Goal: Task Accomplishment & Management: Manage account settings

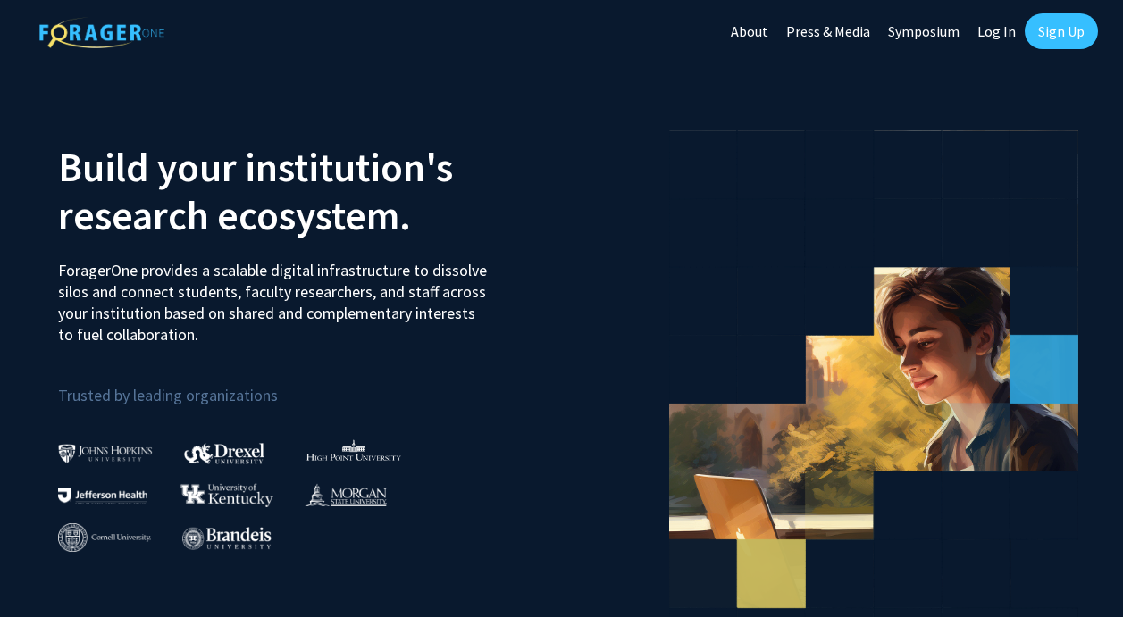
click at [1059, 33] on link "Sign Up" at bounding box center [1061, 31] width 73 height 36
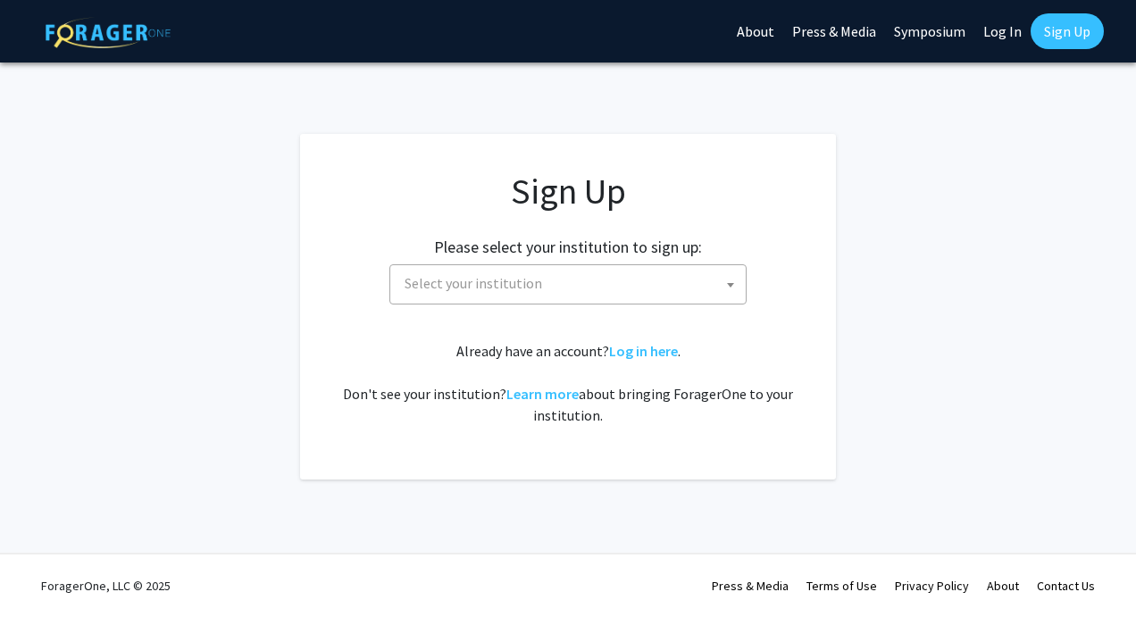
click at [589, 276] on span "Select your institution" at bounding box center [572, 283] width 348 height 37
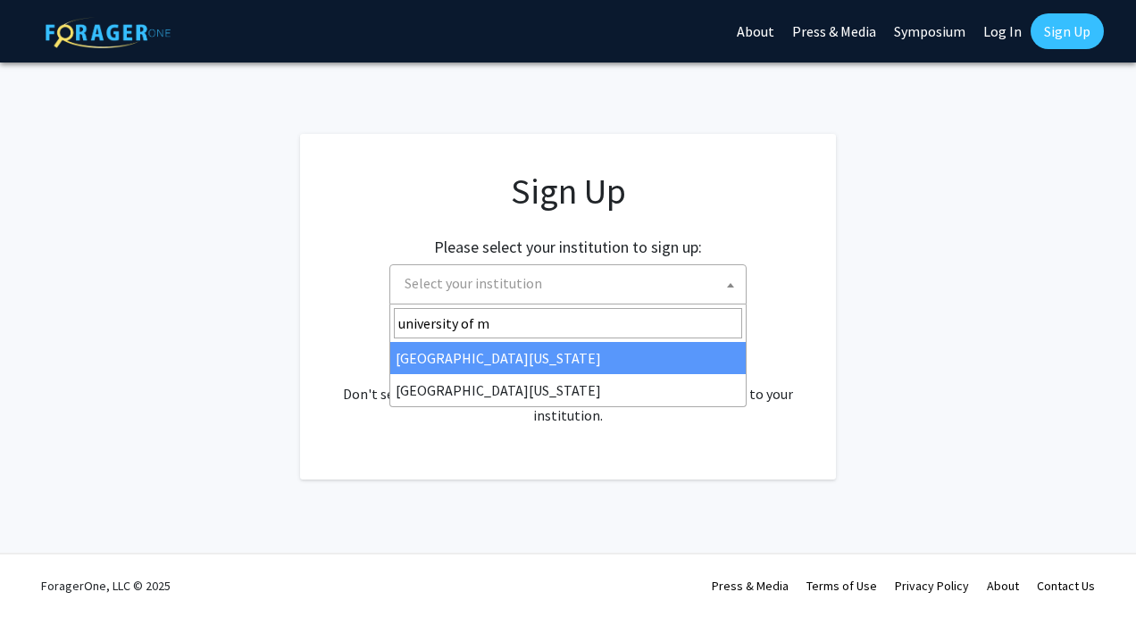
type input "university of m"
select select "31"
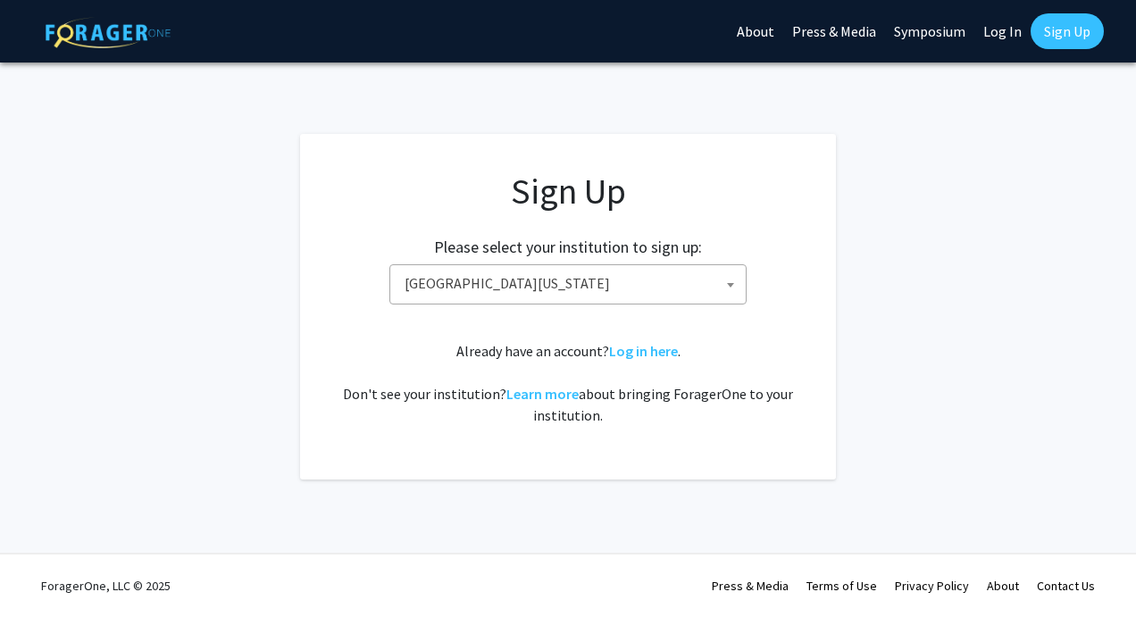
click at [743, 338] on div "Sign Up Please select your institution to sign up: Baylor University Brandeis U…" at bounding box center [568, 298] width 465 height 256
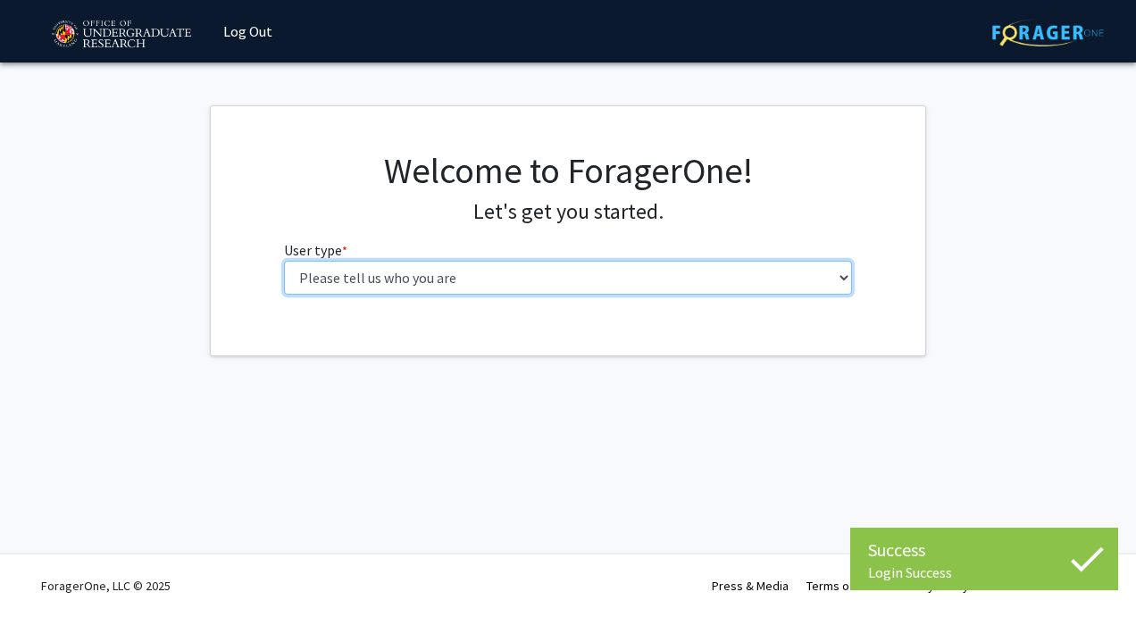
click at [476, 286] on select "Please tell us who you are Undergraduate Student Master's Student Doctoral Cand…" at bounding box center [568, 278] width 569 height 34
select select "1: undergrad"
click at [284, 261] on select "Please tell us who you are Undergraduate Student Master's Student Doctoral Cand…" at bounding box center [568, 278] width 569 height 34
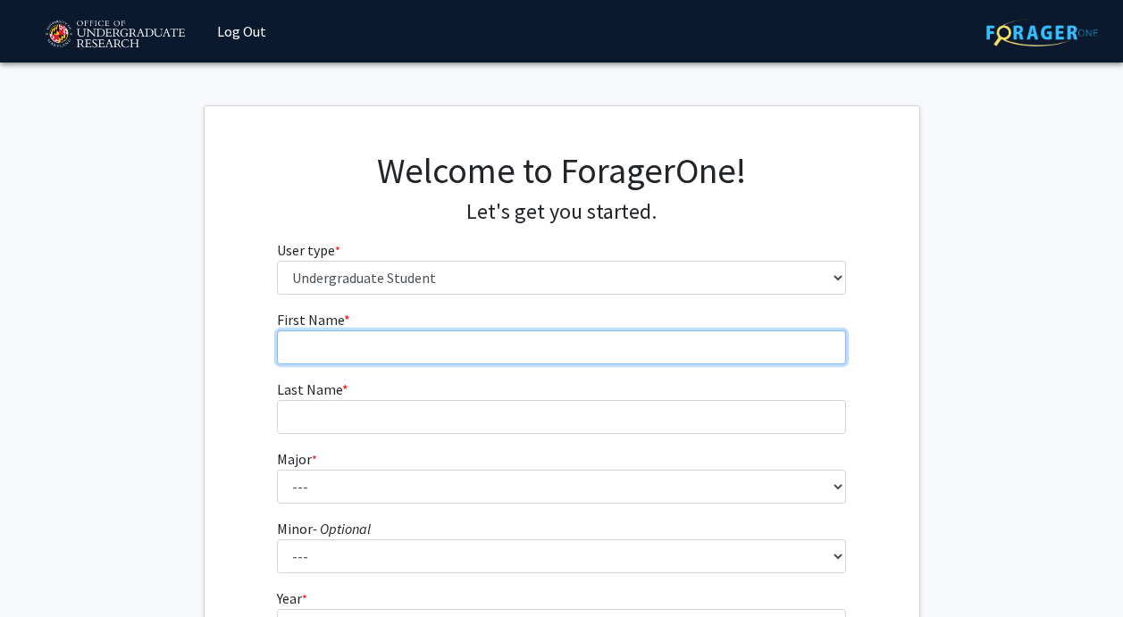
click at [485, 349] on input "First Name * required" at bounding box center [561, 348] width 569 height 34
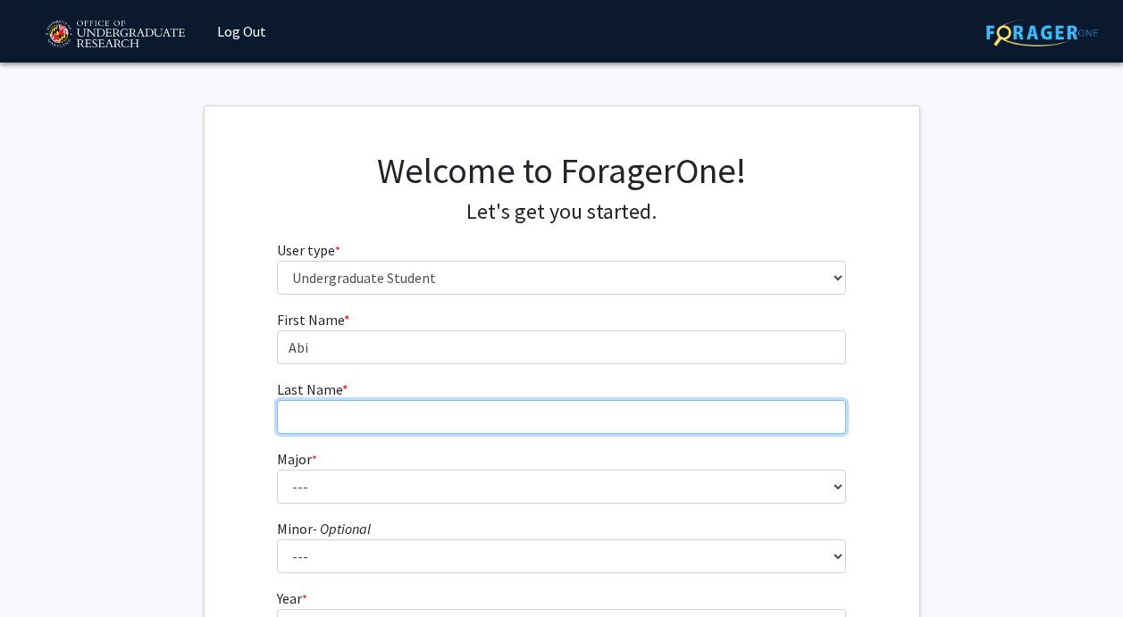
click at [296, 417] on input "Last Name * required" at bounding box center [561, 417] width 569 height 34
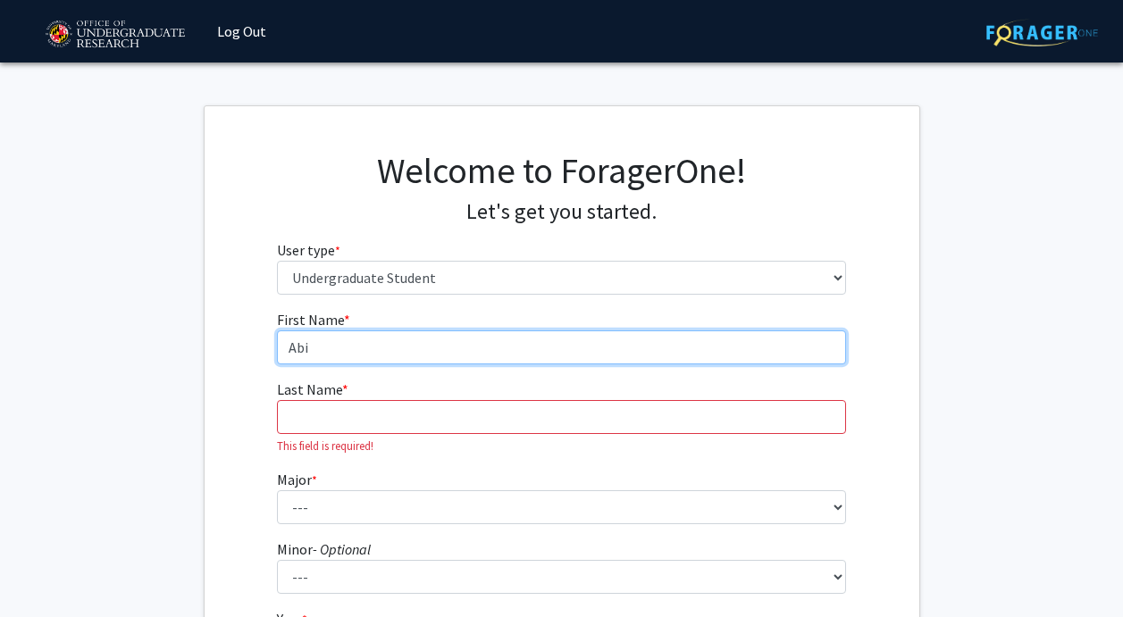
click at [331, 362] on input "Abi" at bounding box center [561, 348] width 569 height 34
type input "[PERSON_NAME]"
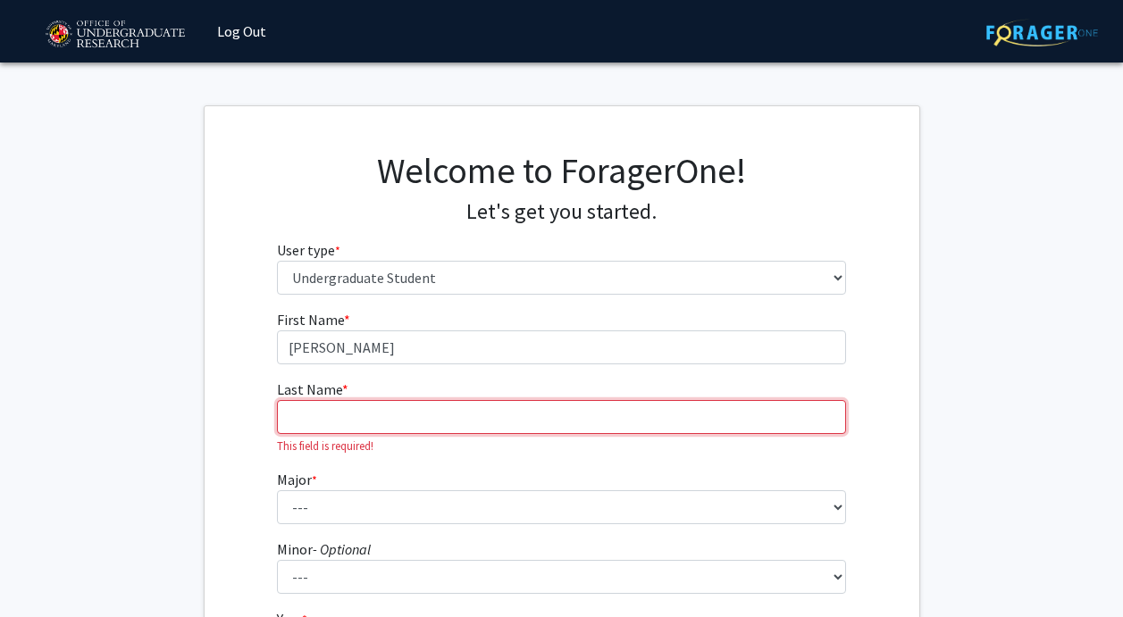
type input "Wise"
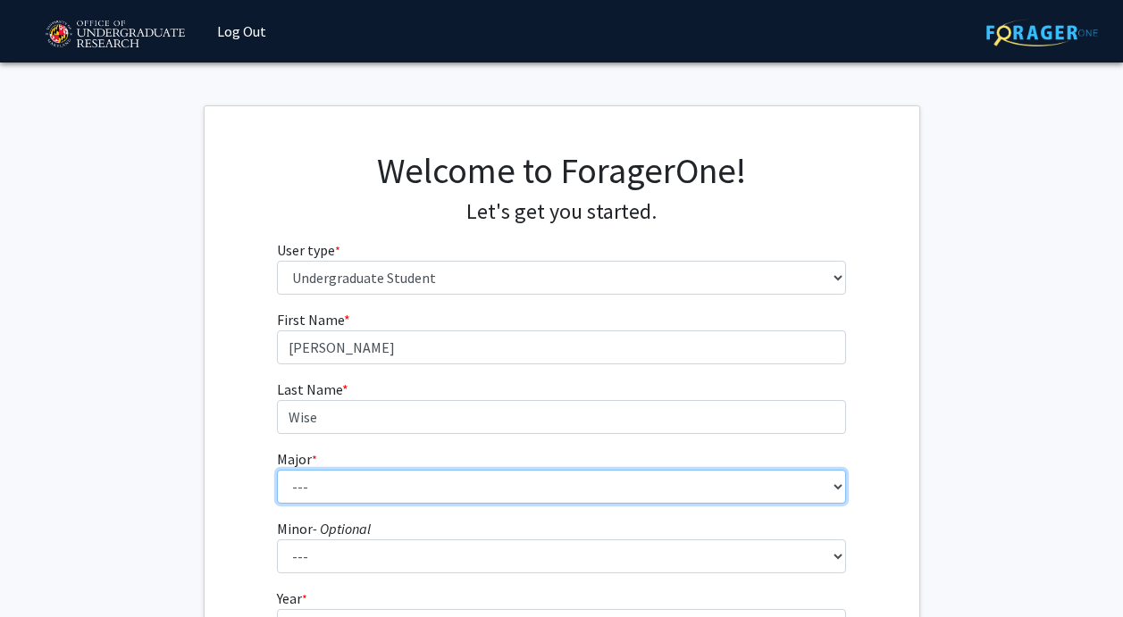
click at [348, 496] on select "--- Accounting Aerospace Engineering African American and Africana Studies Agri…" at bounding box center [561, 487] width 569 height 34
select select "17: 2318"
click at [277, 470] on select "--- Accounting Aerospace Engineering African American and Africana Studies Agri…" at bounding box center [561, 487] width 569 height 34
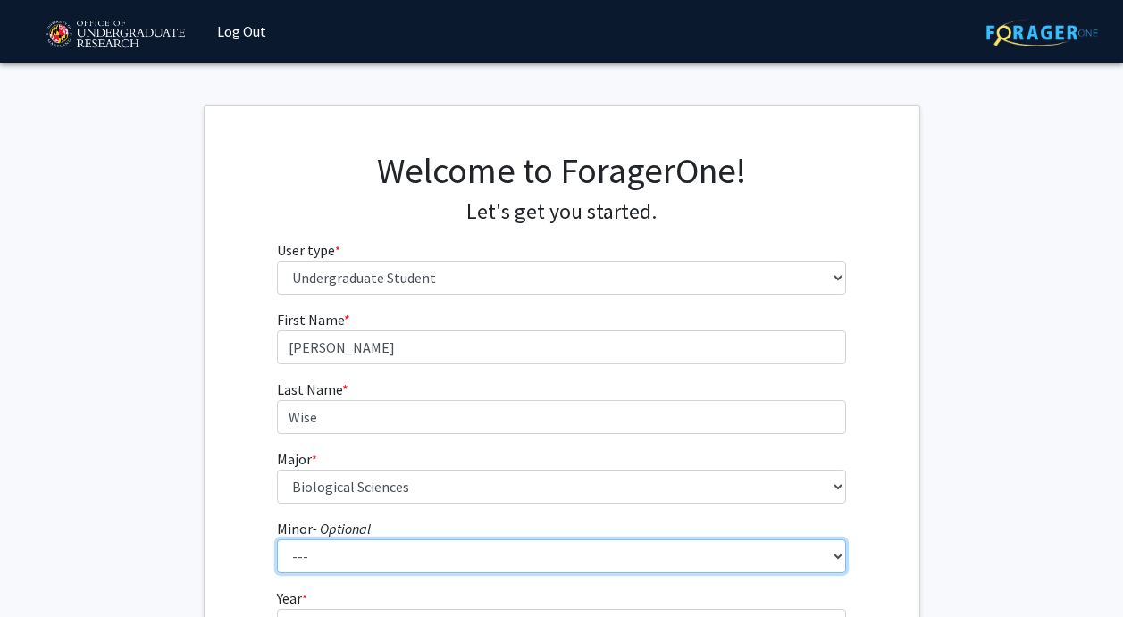
click at [389, 557] on select "--- Actuarial Mathematics Advanced Cybersecurity Experience for Students Africa…" at bounding box center [561, 557] width 569 height 34
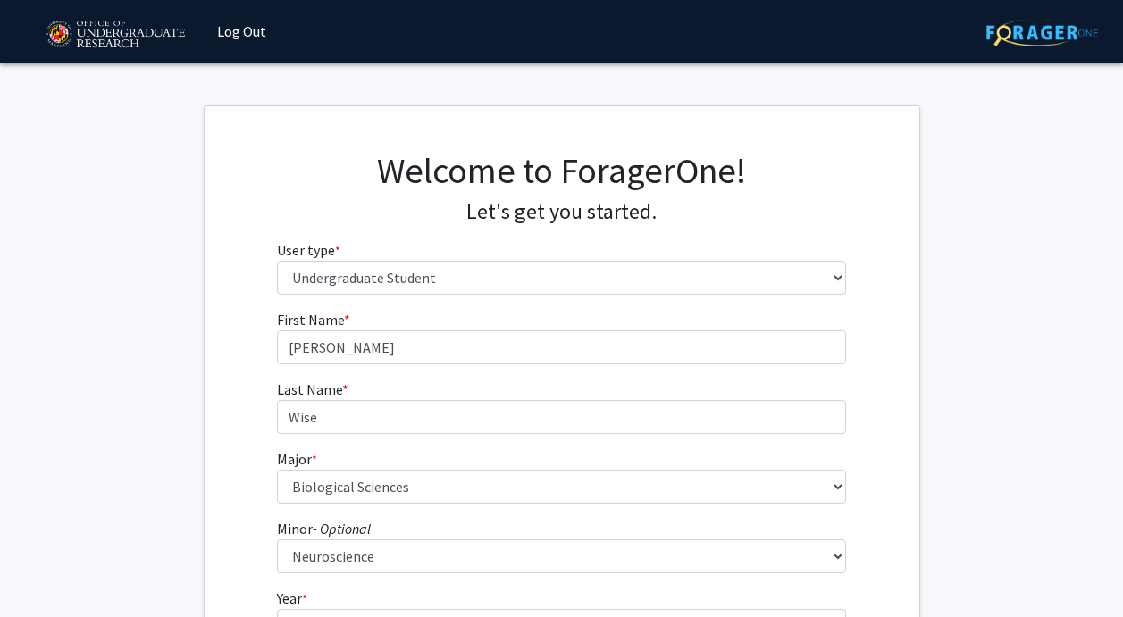
click at [213, 453] on div "First Name * required [PERSON_NAME] Last Name * required [PERSON_NAME] Major * …" at bounding box center [562, 536] width 715 height 454
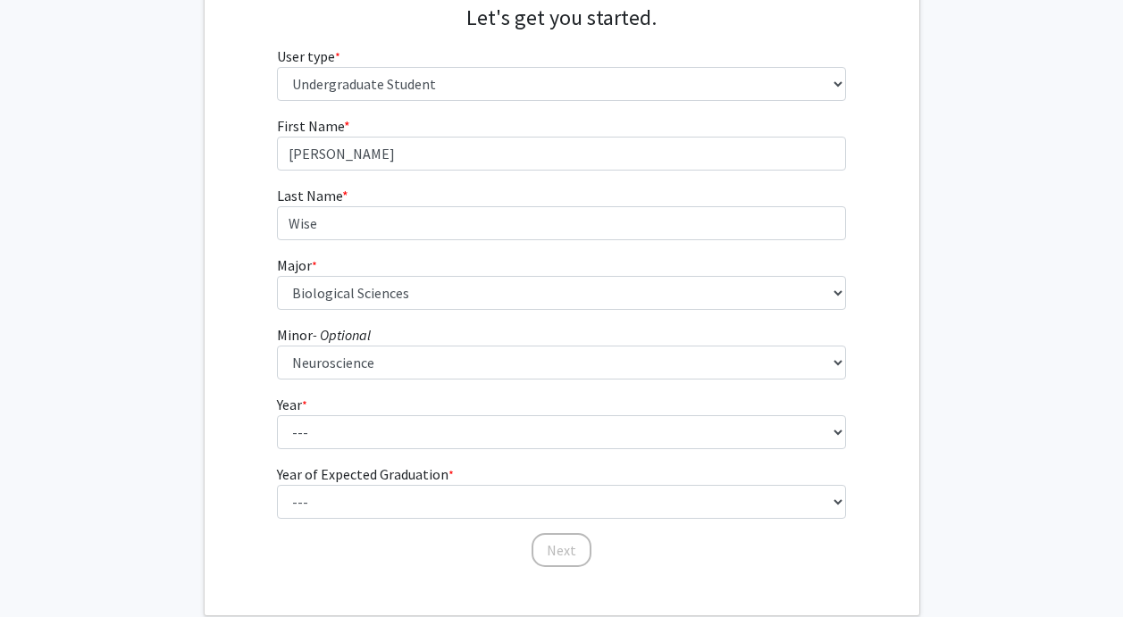
scroll to position [195, 0]
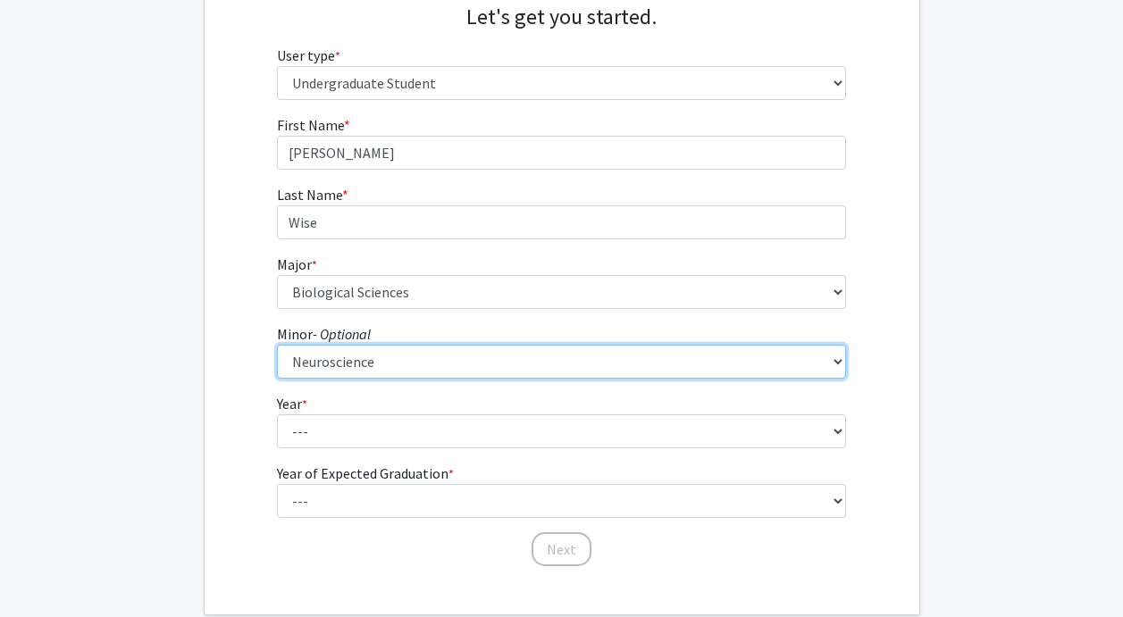
click at [327, 368] on select "--- Actuarial Mathematics Advanced Cybersecurity Experience for Students Africa…" at bounding box center [561, 362] width 569 height 34
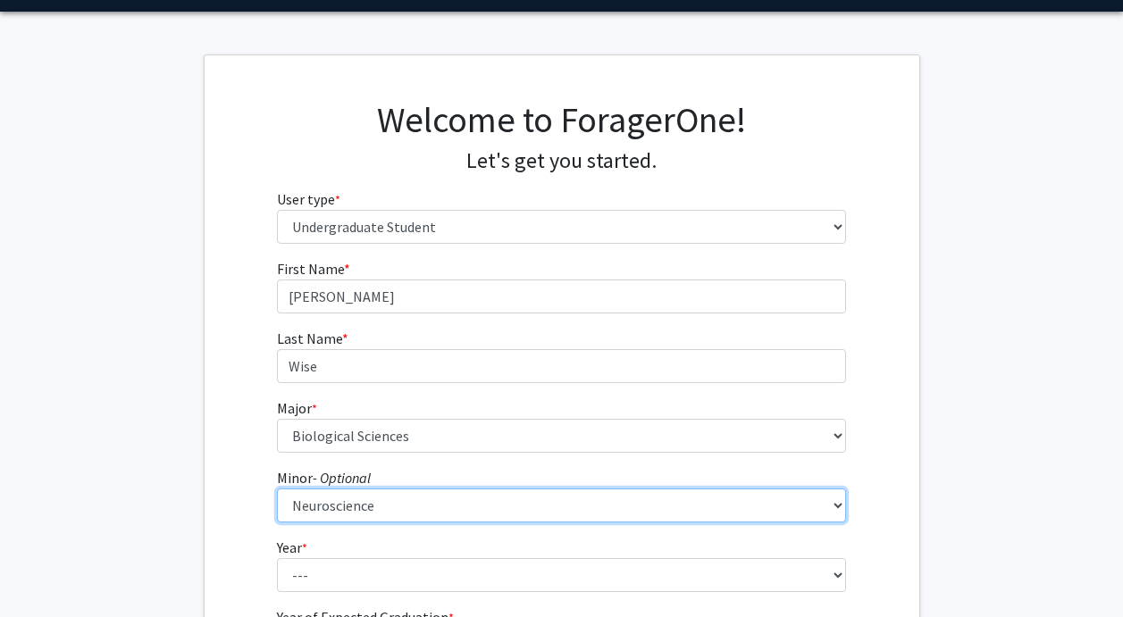
scroll to position [48, 0]
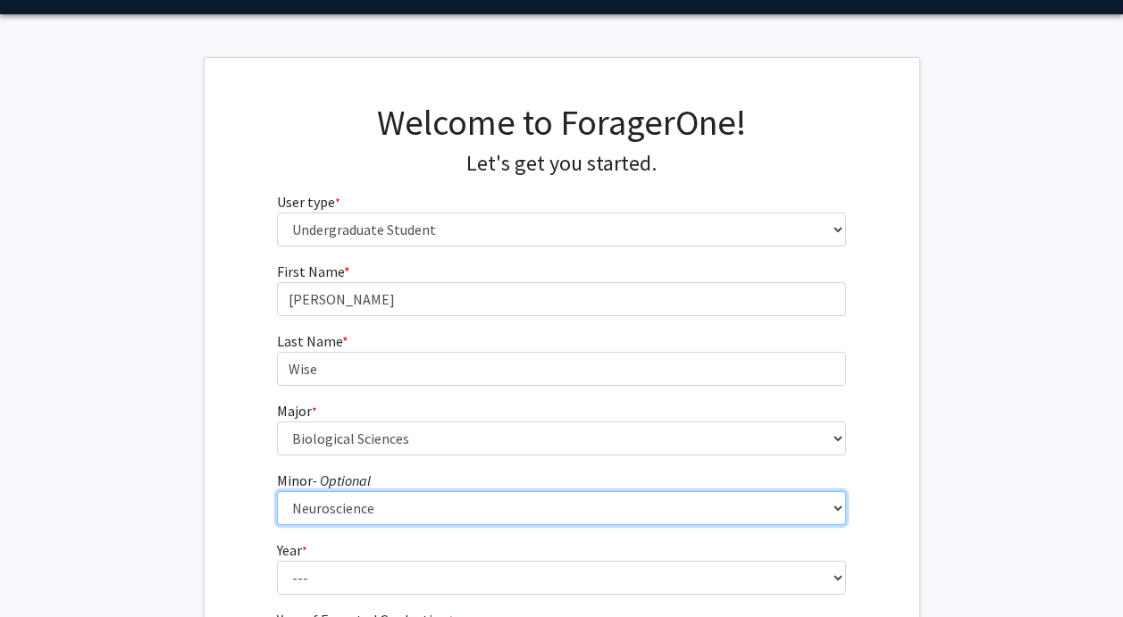
click at [326, 513] on select "--- Actuarial Mathematics Advanced Cybersecurity Experience for Students Africa…" at bounding box center [561, 508] width 569 height 34
select select "0: null"
click at [277, 491] on select "--- Actuarial Mathematics Advanced Cybersecurity Experience for Students Africa…" at bounding box center [561, 508] width 569 height 34
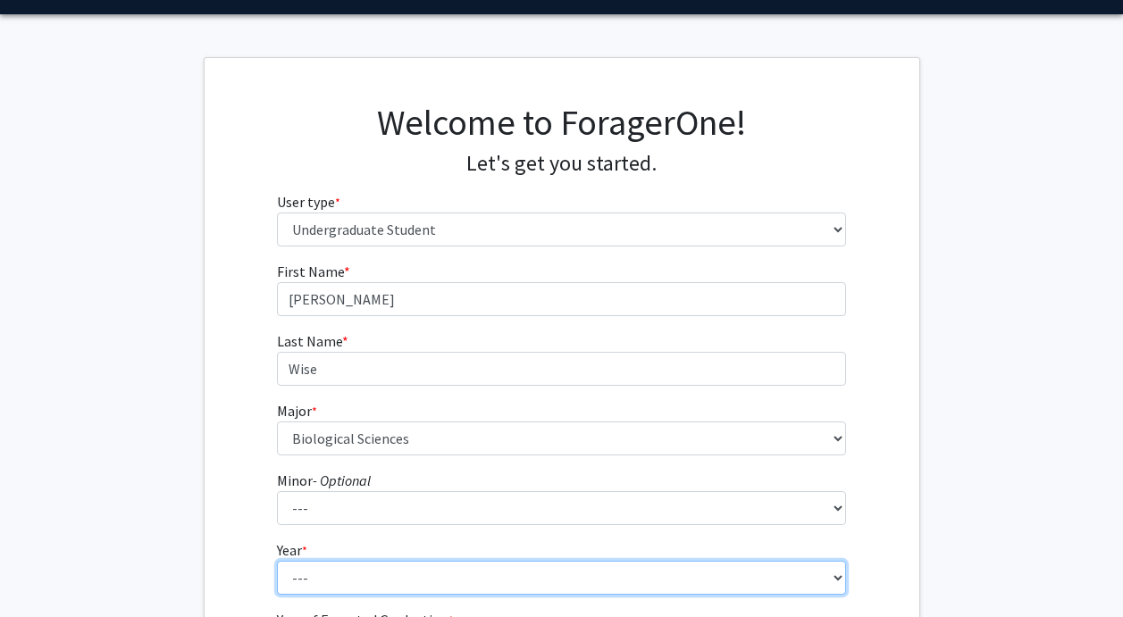
click at [326, 582] on select "--- First-year Sophomore Junior Senior Postbaccalaureate Certificate" at bounding box center [561, 578] width 569 height 34
select select "2: sophomore"
click at [277, 561] on select "--- First-year Sophomore Junior Senior Postbaccalaureate Certificate" at bounding box center [561, 578] width 569 height 34
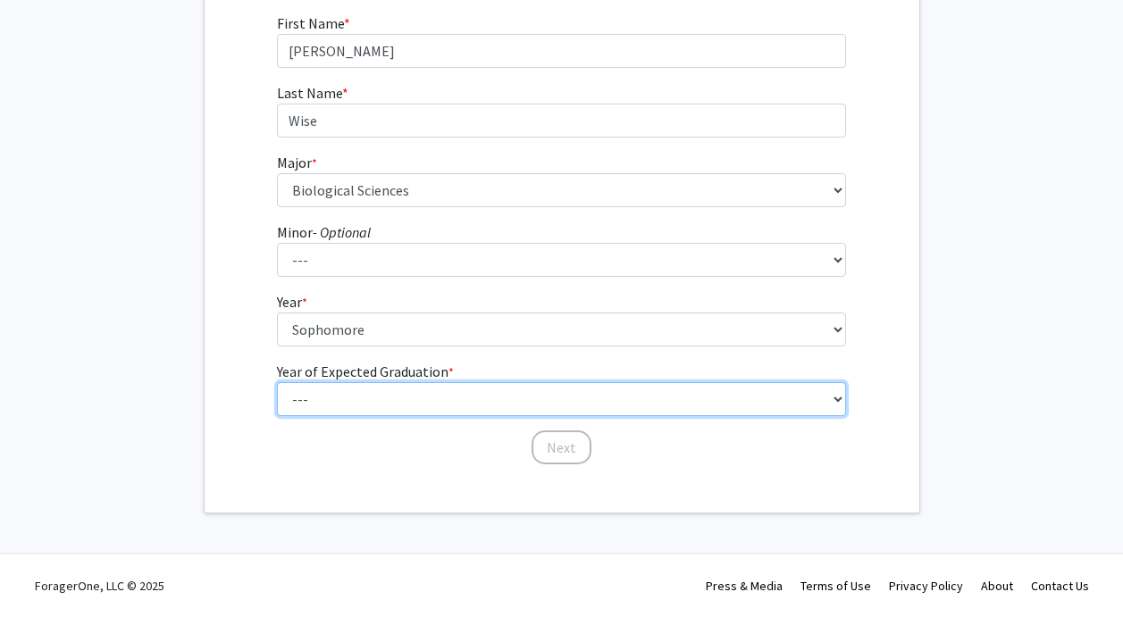
click at [319, 405] on select "--- 2025 2026 2027 2028 2029 2030 2031 2032 2033 2034" at bounding box center [561, 399] width 569 height 34
select select "4: 2028"
click at [277, 382] on select "--- 2025 2026 2027 2028 2029 2030 2031 2032 2033 2034" at bounding box center [561, 399] width 569 height 34
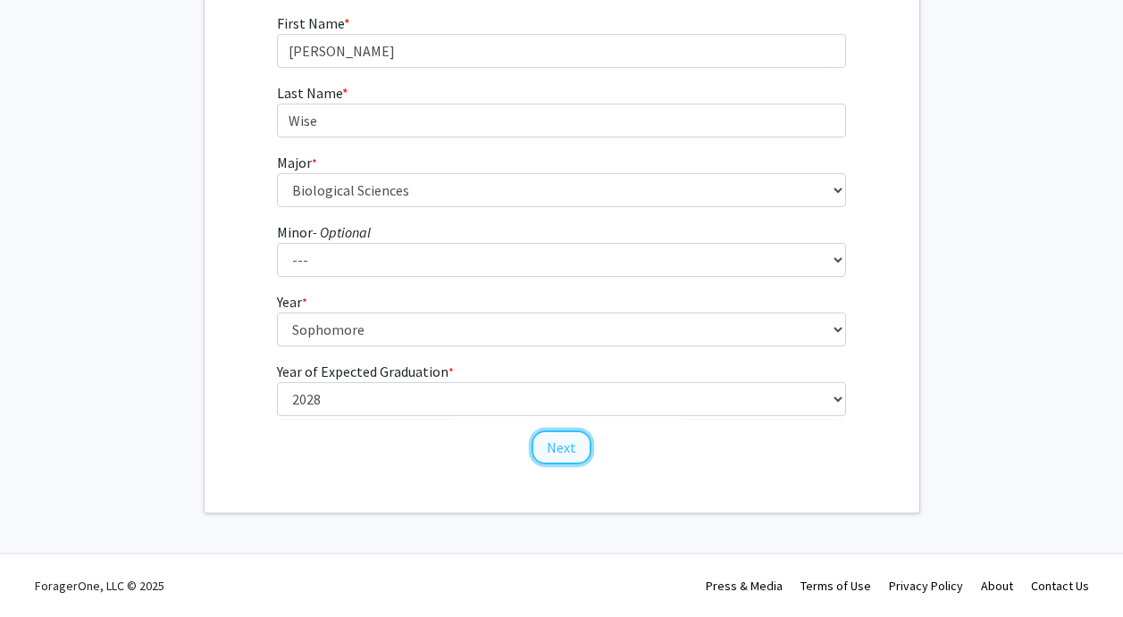
click at [555, 449] on button "Next" at bounding box center [562, 448] width 60 height 34
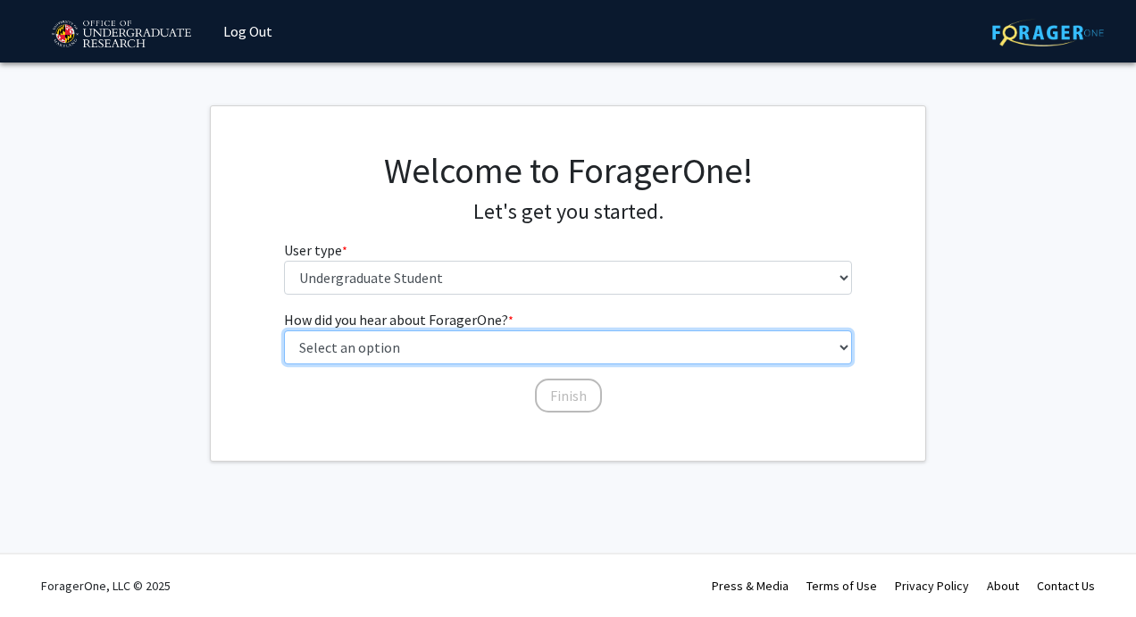
click at [531, 344] on select "Select an option Peer/student recommendation Faculty/staff recommendation Unive…" at bounding box center [568, 348] width 569 height 34
select select "5: other"
click at [284, 331] on select "Select an option Peer/student recommendation Faculty/staff recommendation Unive…" at bounding box center [568, 348] width 569 height 34
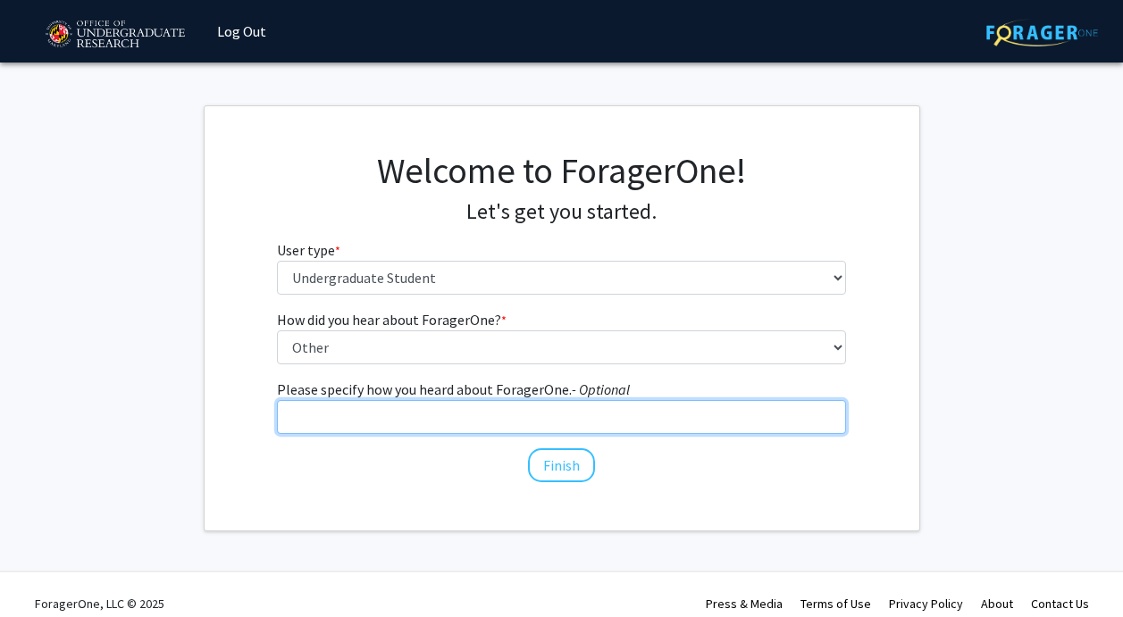
click at [548, 424] on input "Please specify how you heard about ForagerOne. - Optional" at bounding box center [561, 417] width 569 height 34
type input "r"
type input "Personal Research"
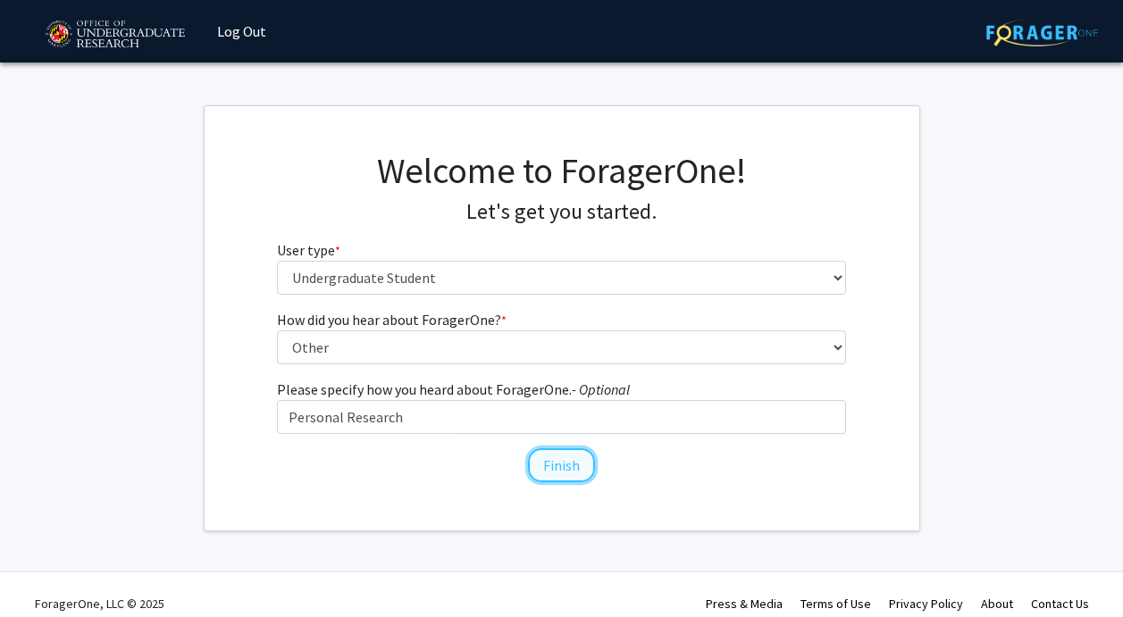
click at [575, 464] on button "Finish" at bounding box center [561, 465] width 67 height 34
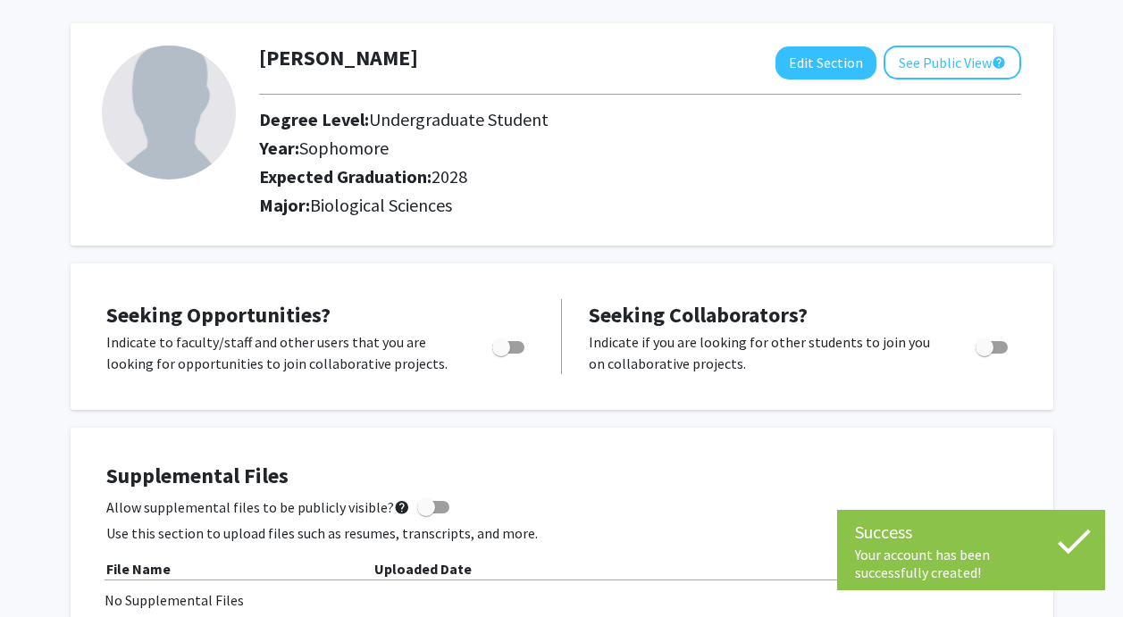
scroll to position [73, 0]
click at [512, 342] on span "Toggle" at bounding box center [508, 346] width 32 height 13
click at [501, 353] on input "Are you actively seeking opportunities?" at bounding box center [500, 353] width 1 height 1
checkbox input "true"
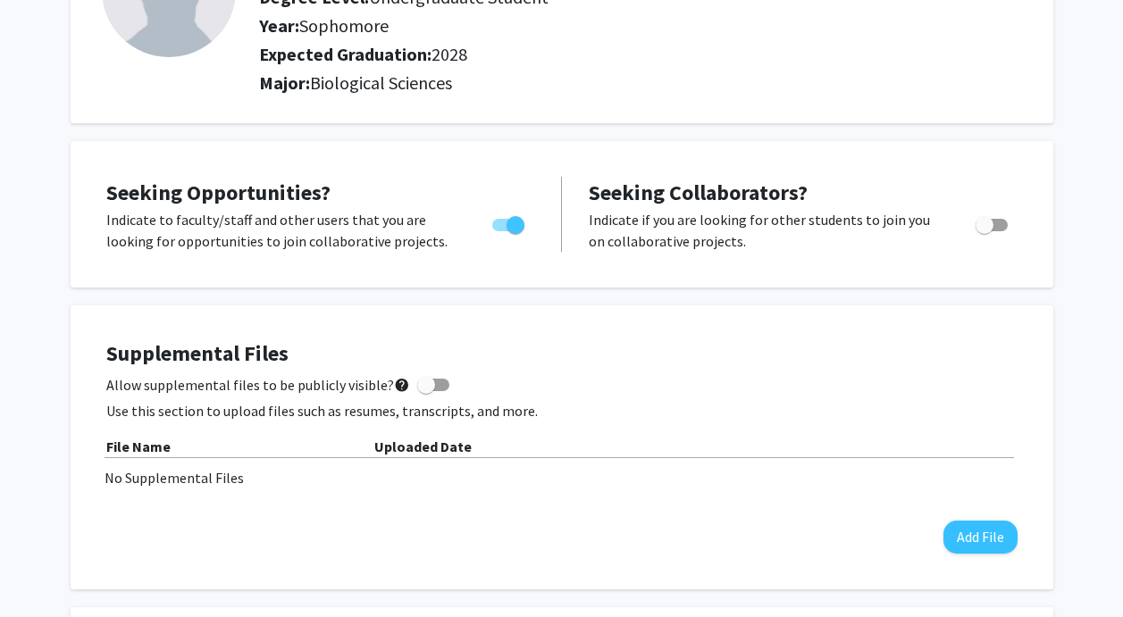
scroll to position [197, 0]
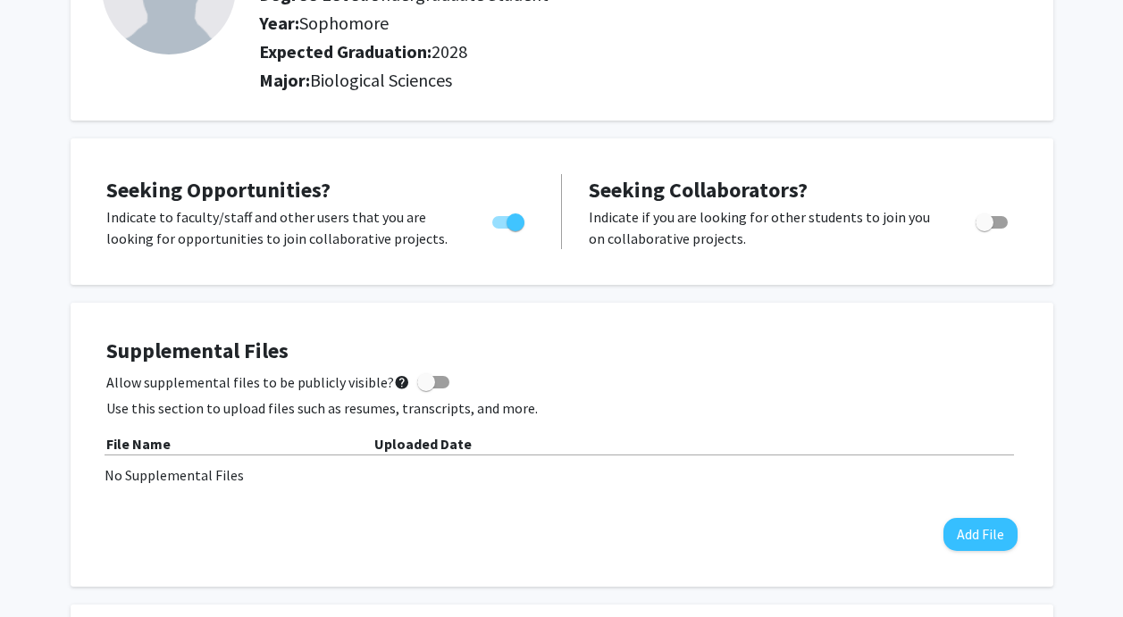
click at [425, 387] on span at bounding box center [426, 382] width 18 height 18
click at [425, 389] on input "Allow supplemental files to be publicly visible? help" at bounding box center [425, 389] width 1 height 1
checkbox input "true"
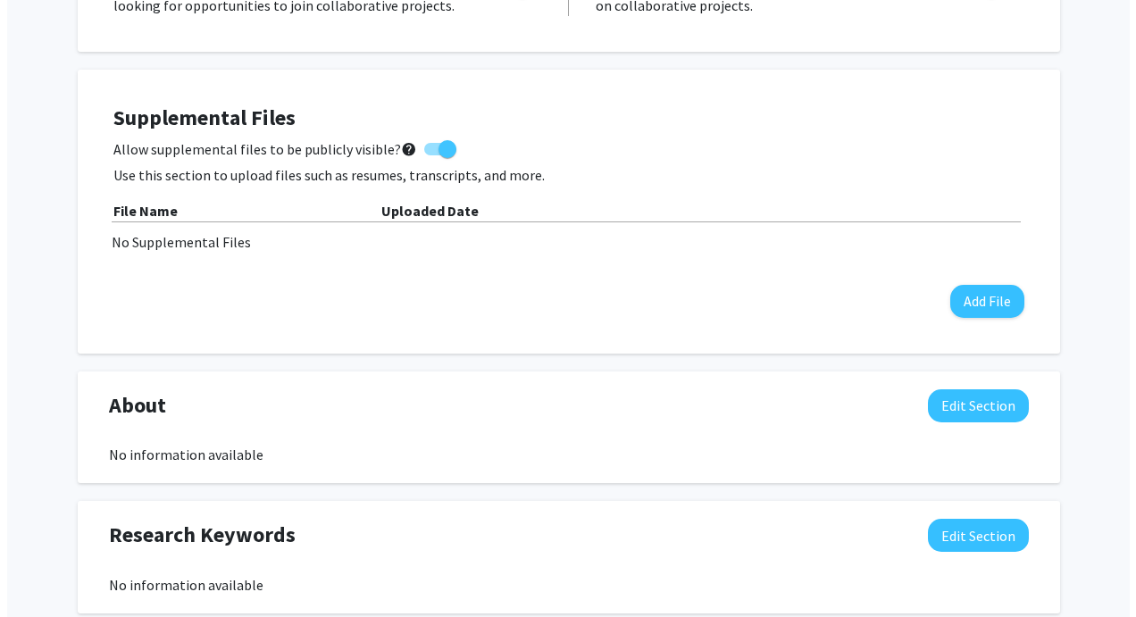
scroll to position [432, 0]
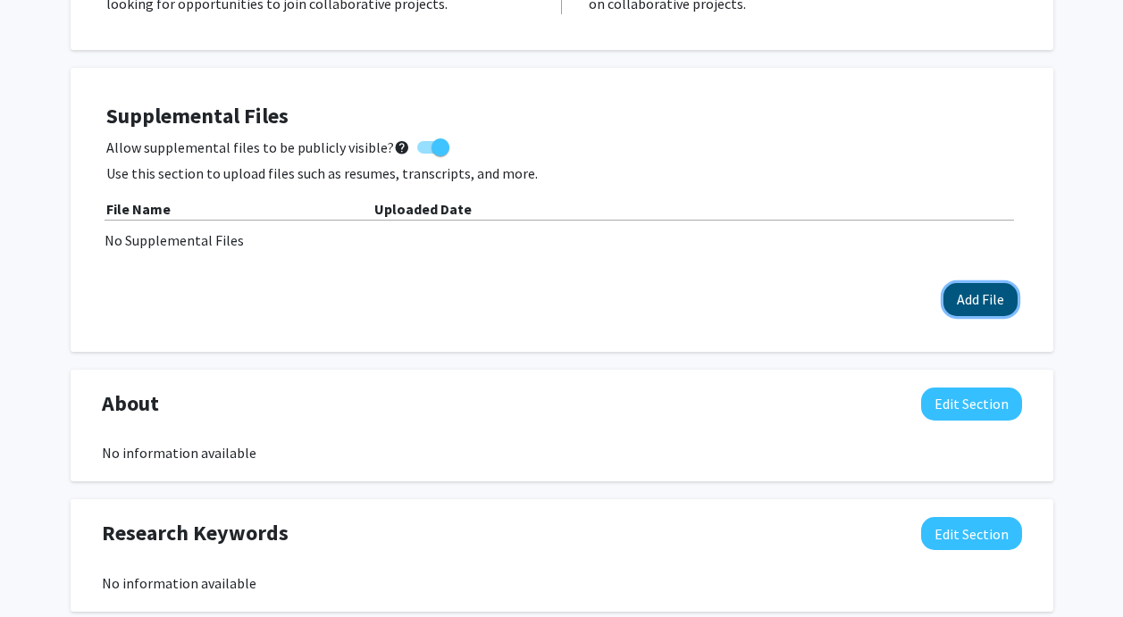
click at [967, 299] on button "Add File" at bounding box center [980, 299] width 74 height 33
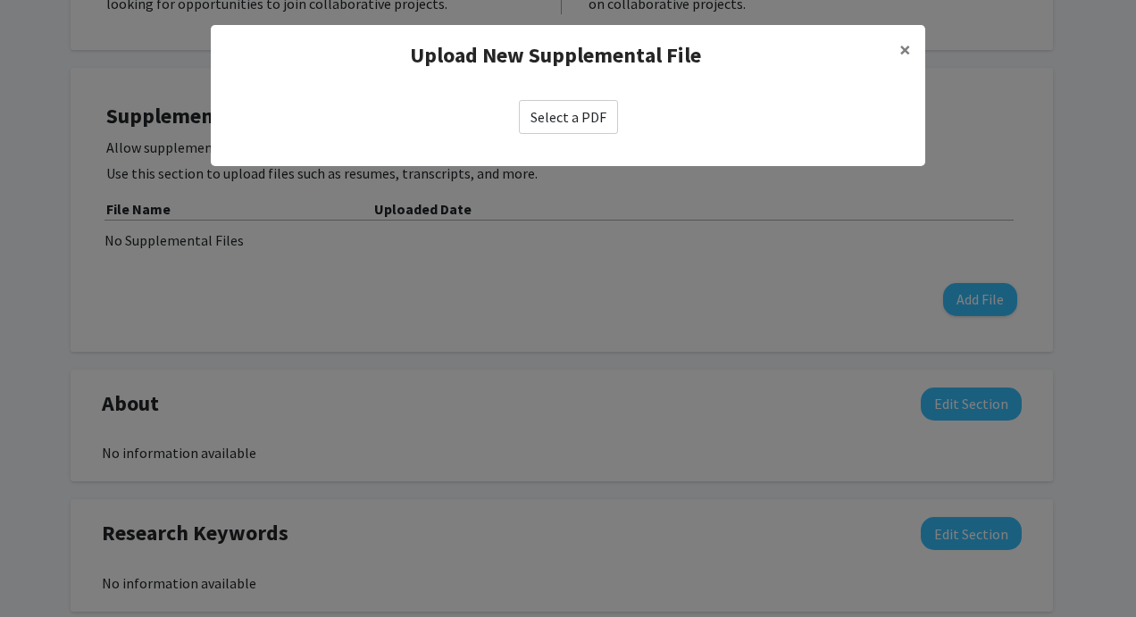
click at [578, 120] on label "Select a PDF" at bounding box center [568, 117] width 99 height 34
click at [0, 0] on input "Select a PDF" at bounding box center [0, 0] width 0 height 0
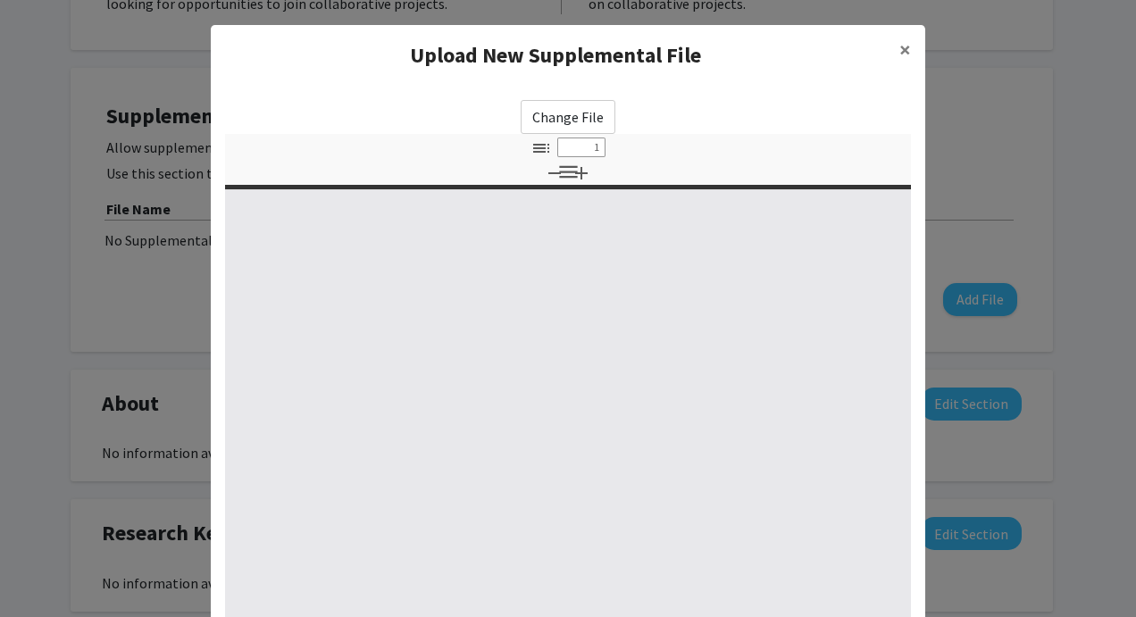
select select "custom"
type input "0"
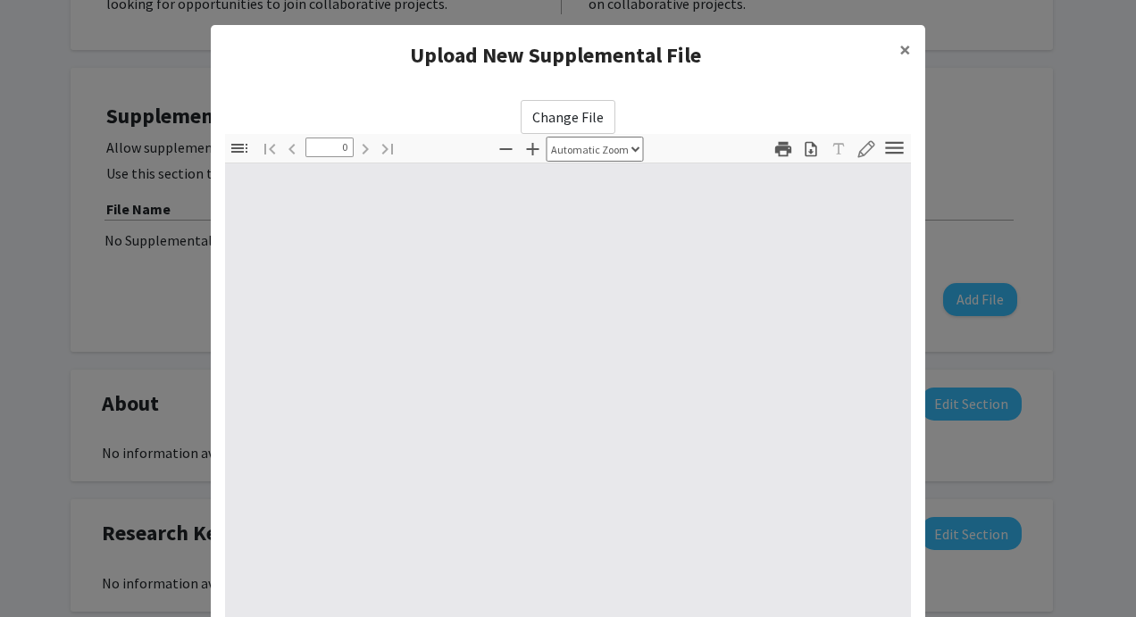
select select "custom"
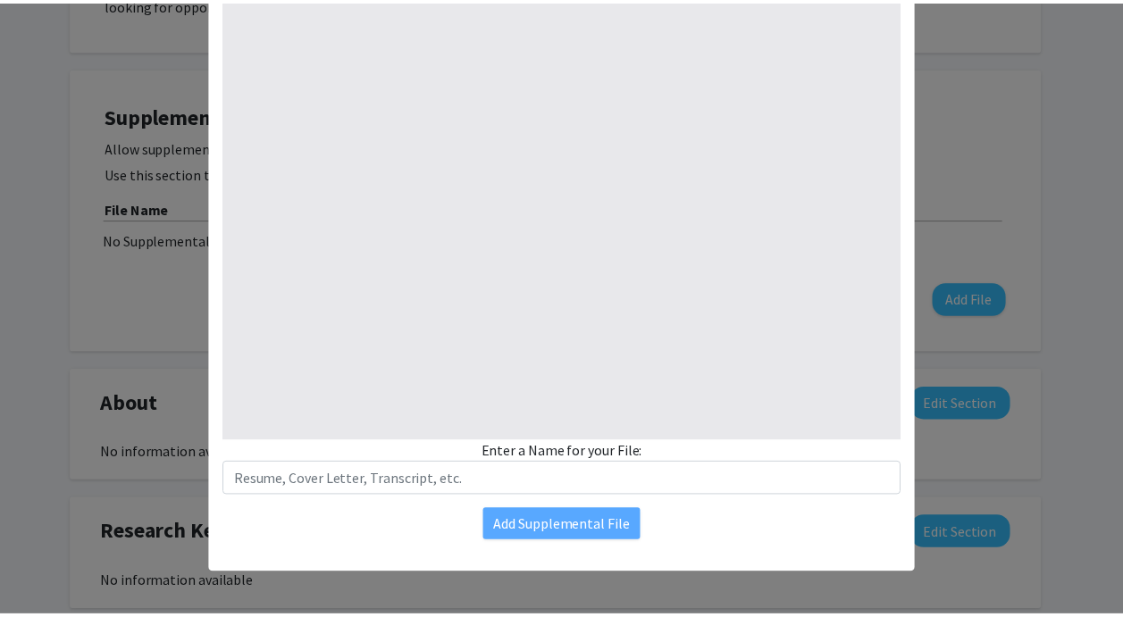
scroll to position [0, 0]
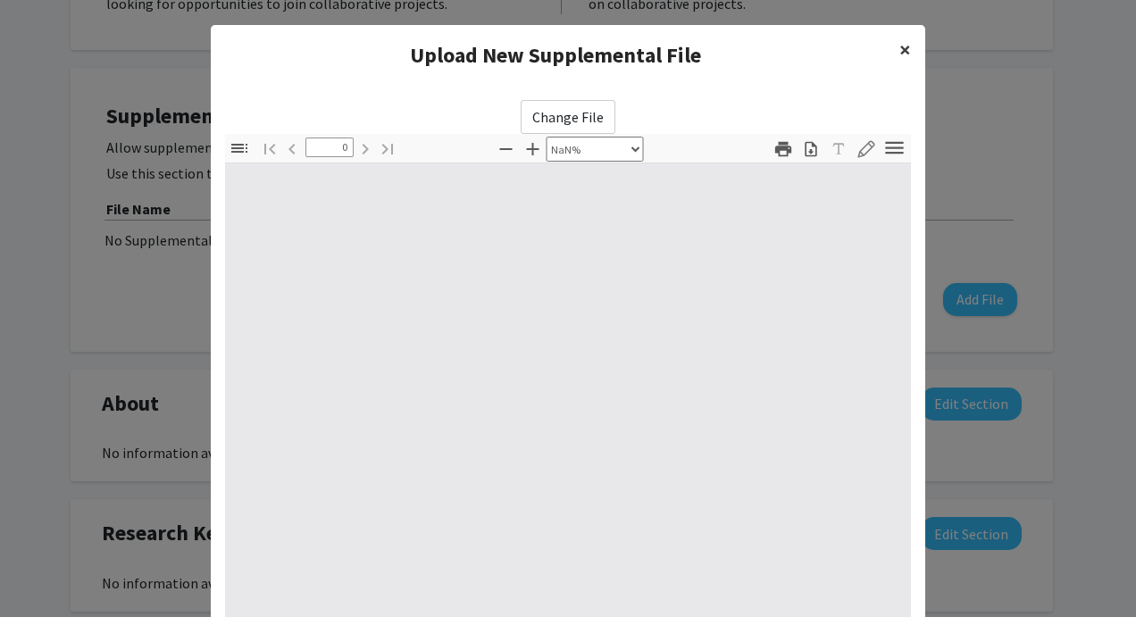
click at [901, 42] on span "×" at bounding box center [906, 50] width 12 height 28
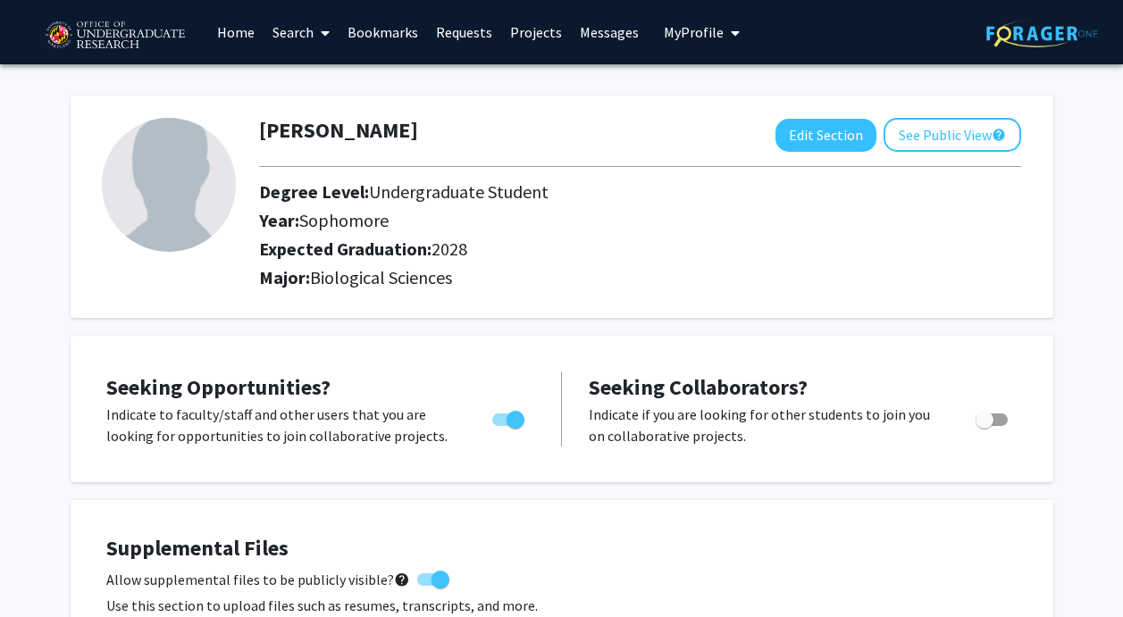
click at [300, 29] on link "Search" at bounding box center [301, 32] width 75 height 63
click at [224, 45] on link "Home" at bounding box center [235, 32] width 55 height 63
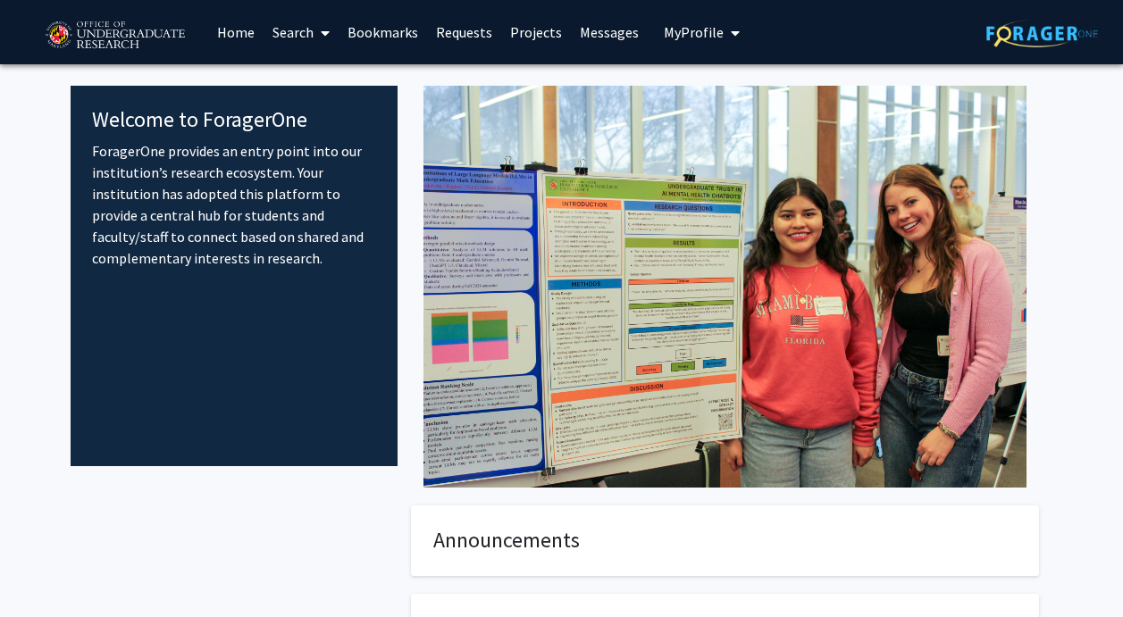
click at [534, 29] on link "Projects" at bounding box center [536, 32] width 70 height 63
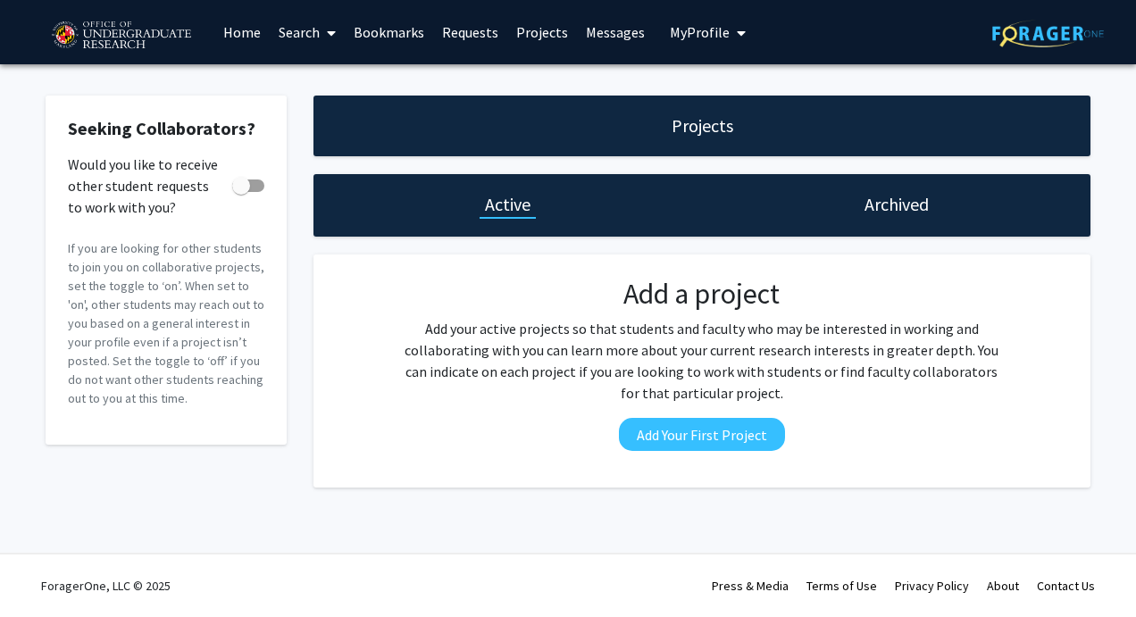
click at [451, 37] on link "Requests" at bounding box center [470, 32] width 74 height 63
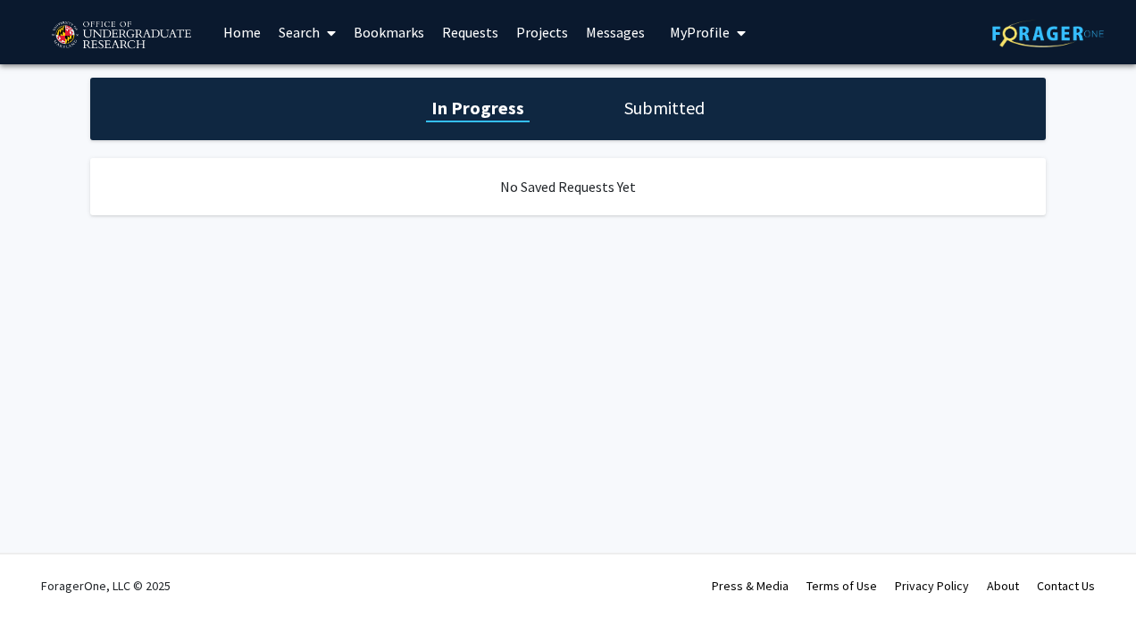
click at [385, 31] on link "Bookmarks" at bounding box center [389, 32] width 88 height 63
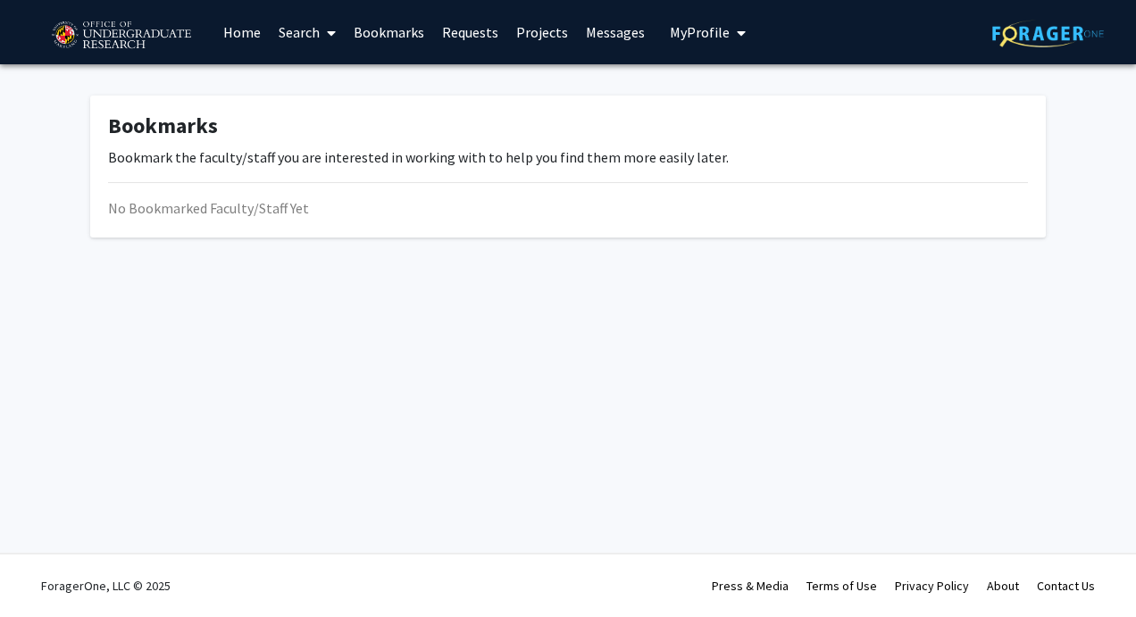
click at [230, 27] on link "Home" at bounding box center [241, 32] width 55 height 63
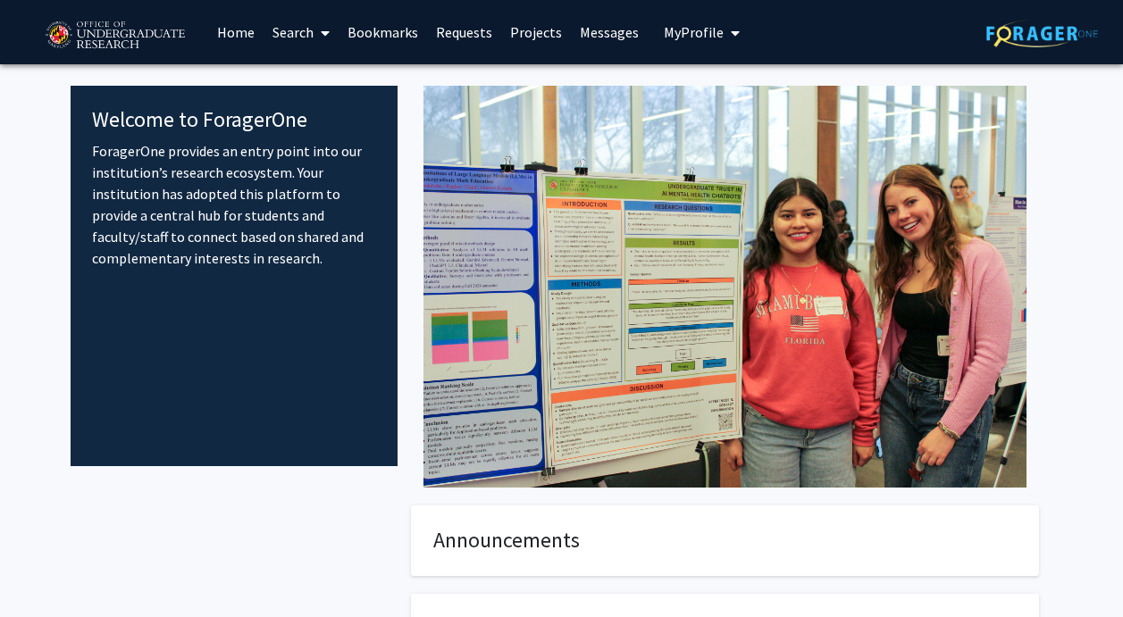
click at [299, 42] on link "Search" at bounding box center [301, 32] width 75 height 63
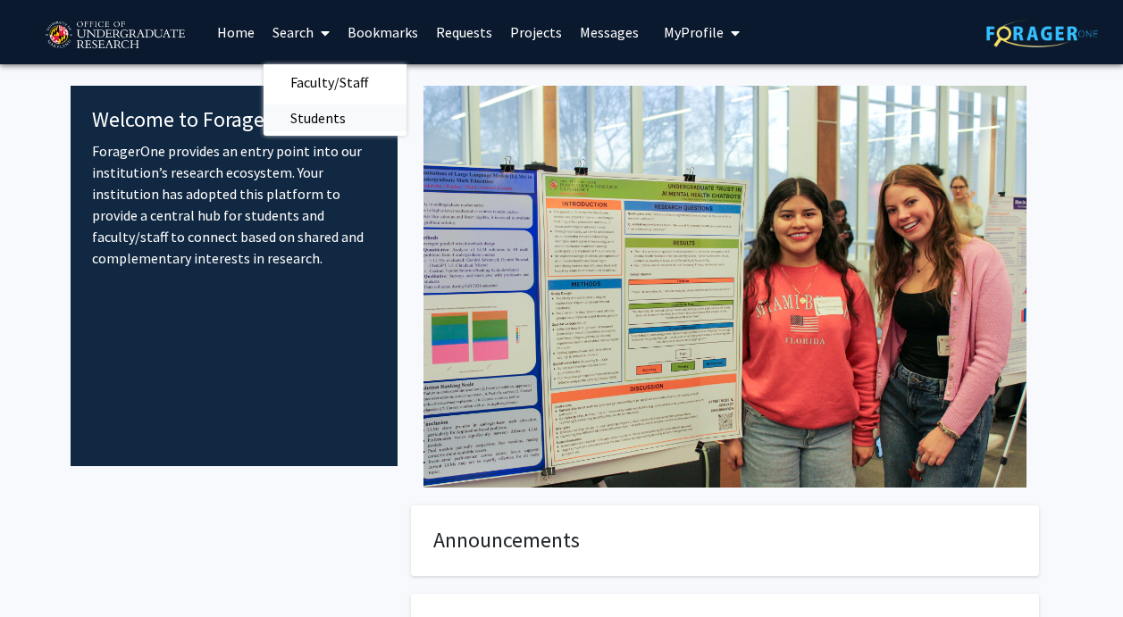
click at [343, 121] on span "Students" at bounding box center [318, 118] width 109 height 36
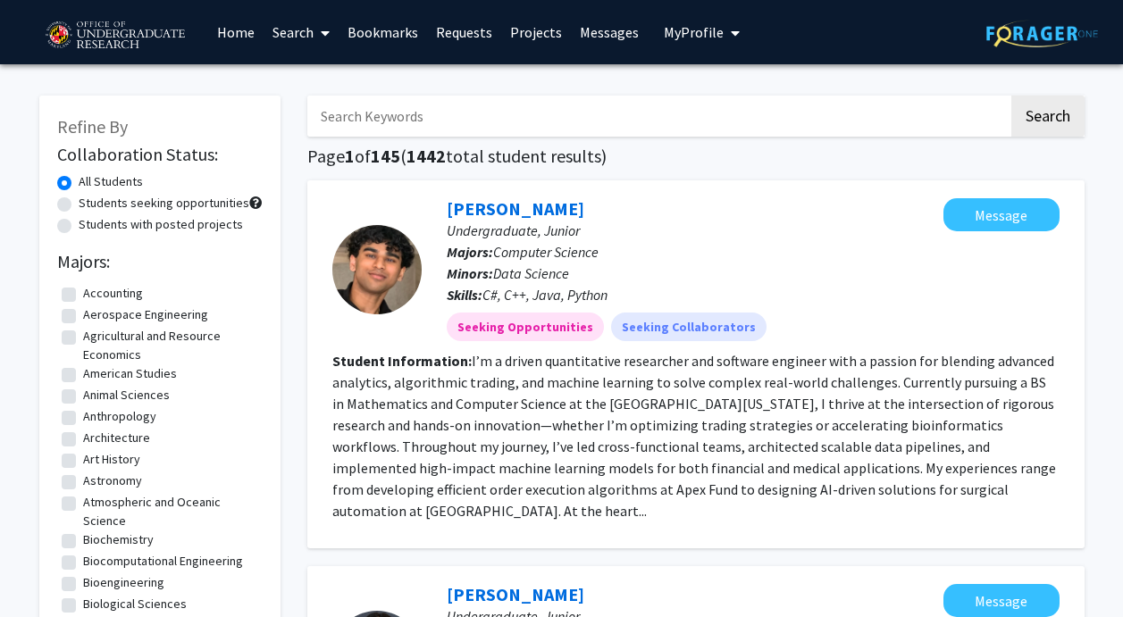
click at [288, 33] on link "Search" at bounding box center [301, 32] width 75 height 63
click at [328, 80] on span "Faculty/Staff" at bounding box center [329, 82] width 131 height 36
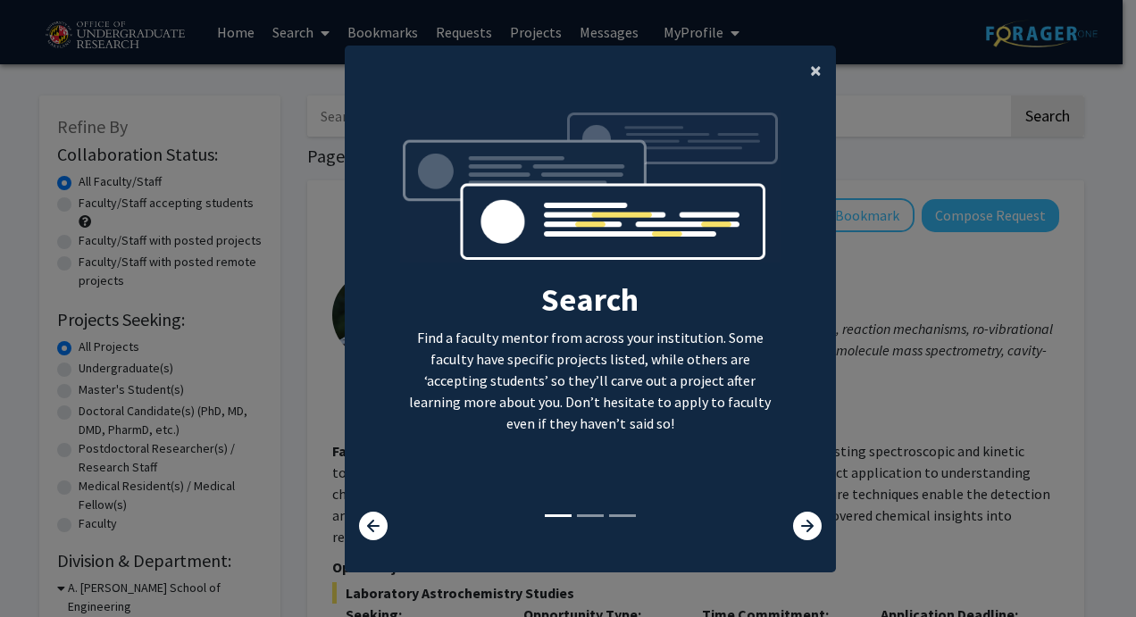
click at [810, 58] on span "×" at bounding box center [816, 70] width 12 height 28
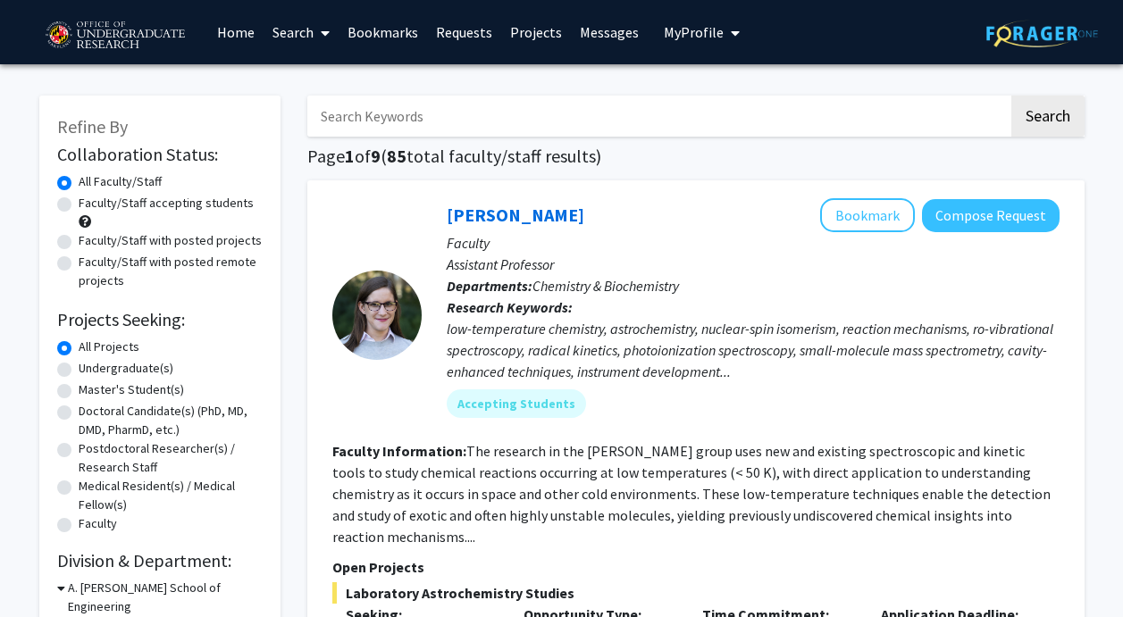
scroll to position [3, 0]
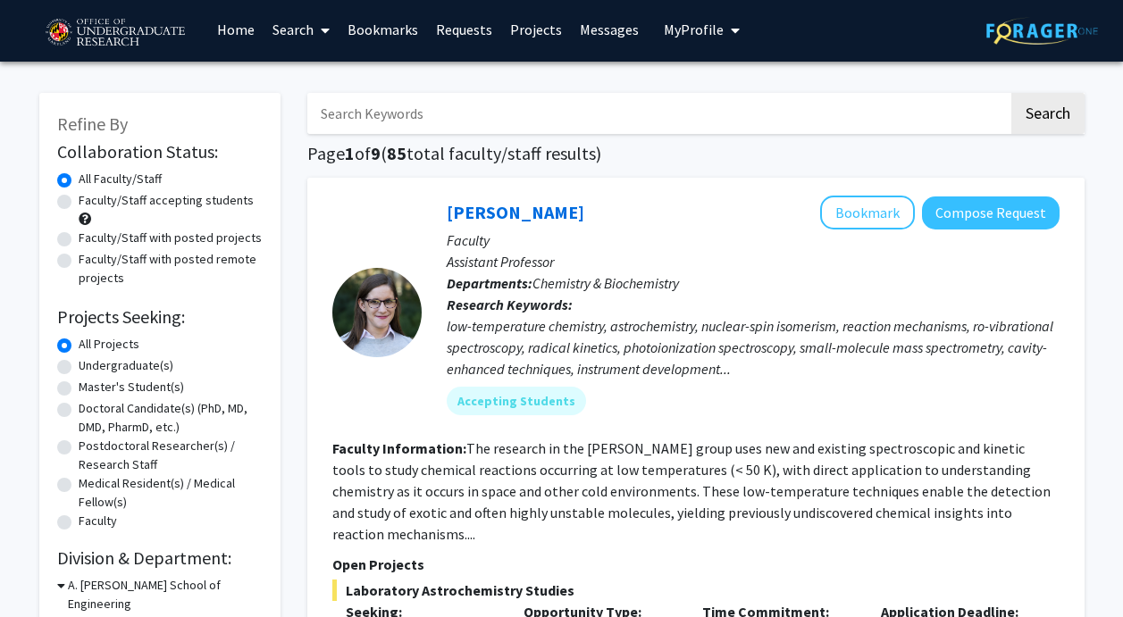
click at [109, 357] on label "Undergraduate(s)" at bounding box center [126, 365] width 95 height 19
click at [90, 357] on input "Undergraduate(s)" at bounding box center [85, 362] width 12 height 12
radio input "true"
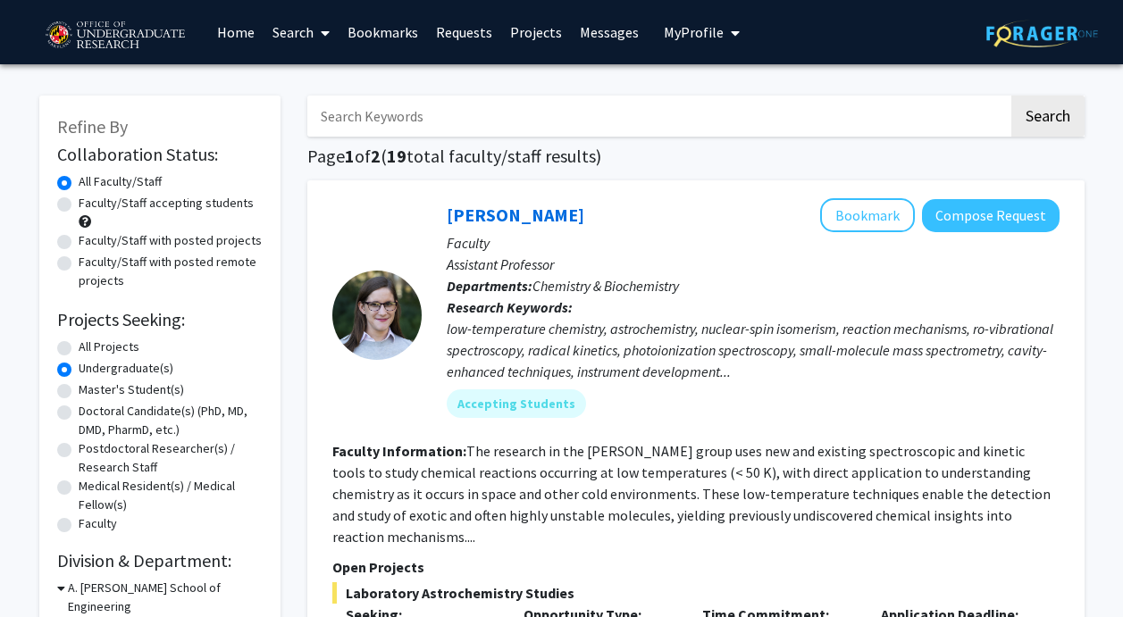
click at [146, 205] on label "Faculty/Staff accepting students" at bounding box center [166, 203] width 175 height 19
click at [90, 205] on input "Faculty/Staff accepting students" at bounding box center [85, 200] width 12 height 12
radio input "true"
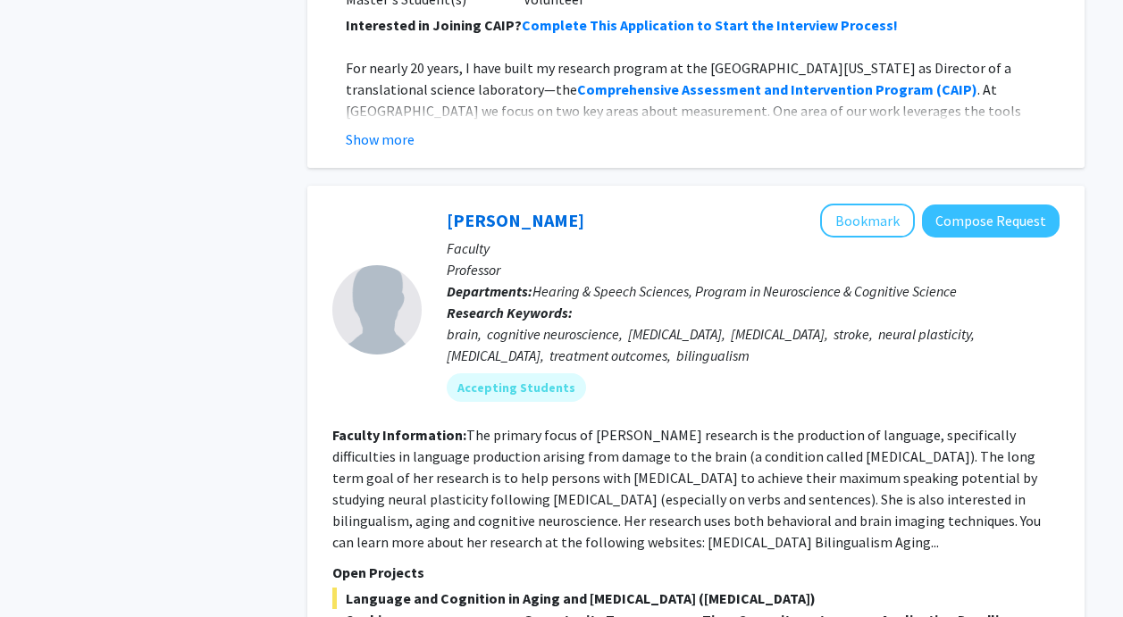
scroll to position [7942, 0]
click at [856, 205] on button "Bookmark" at bounding box center [867, 222] width 95 height 34
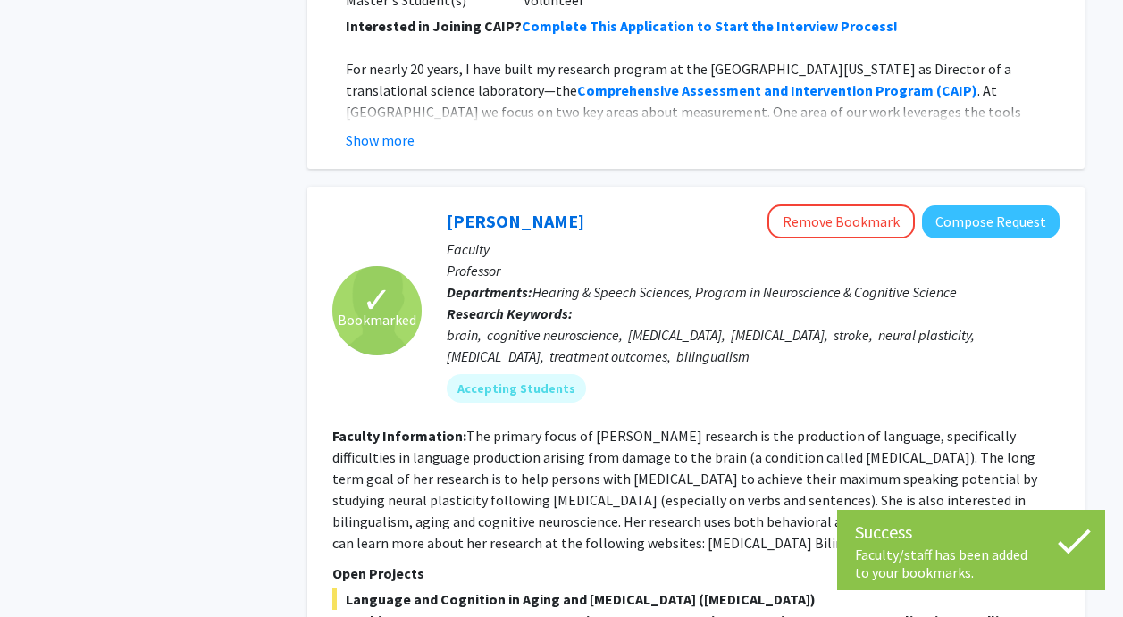
scroll to position [8471, 0]
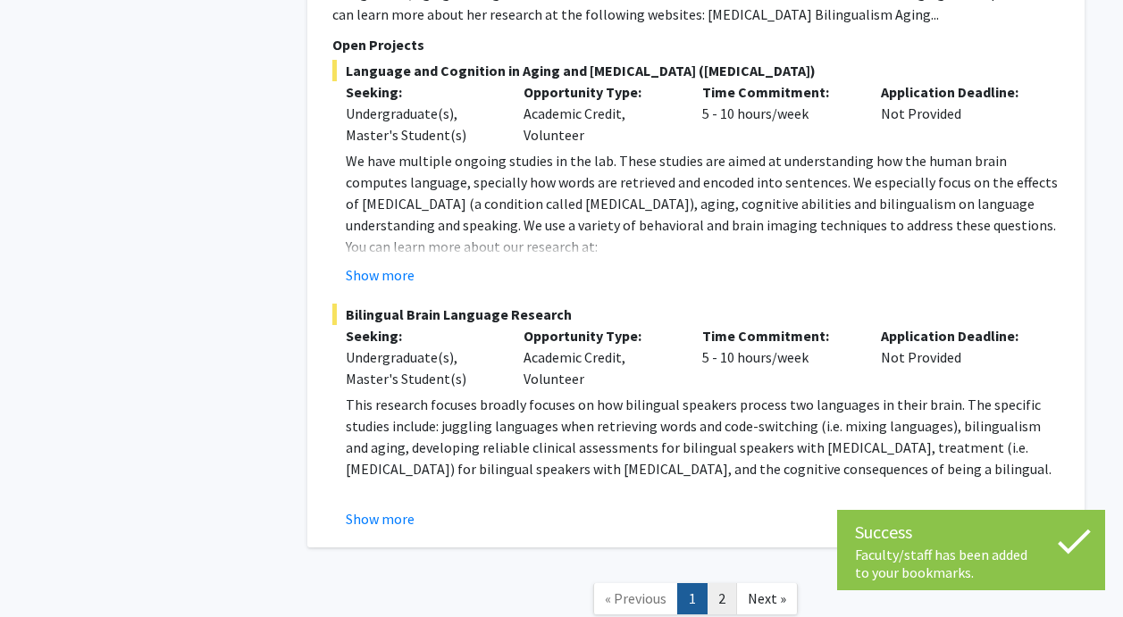
click at [717, 583] on link "2" at bounding box center [722, 598] width 30 height 31
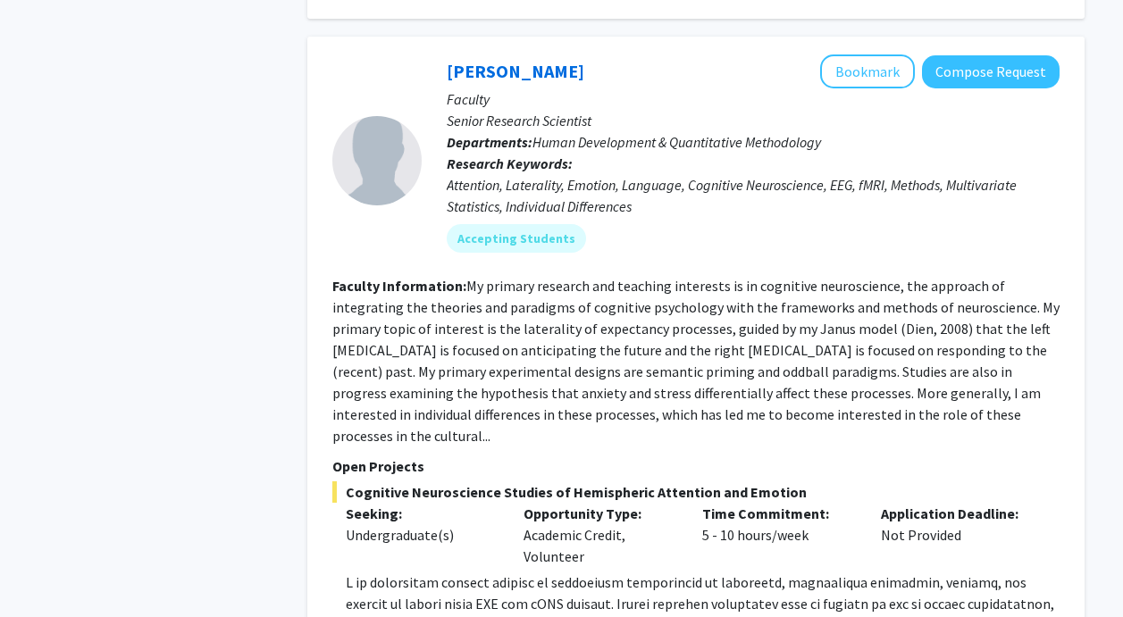
scroll to position [1280, 0]
click at [859, 77] on button "Bookmark" at bounding box center [867, 71] width 95 height 34
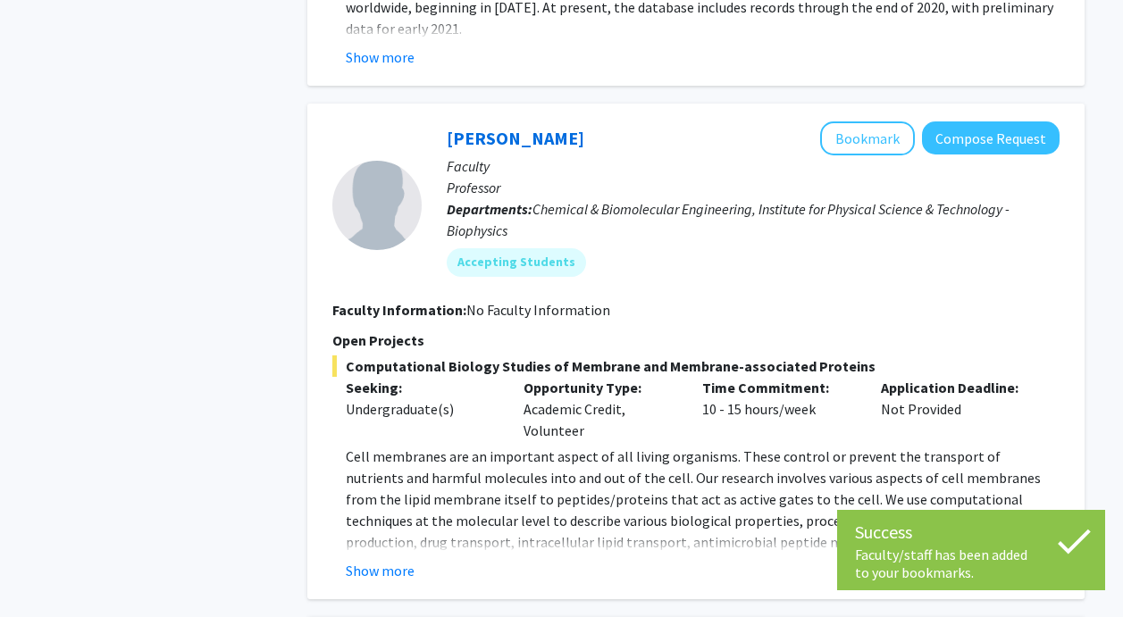
scroll to position [2702, 0]
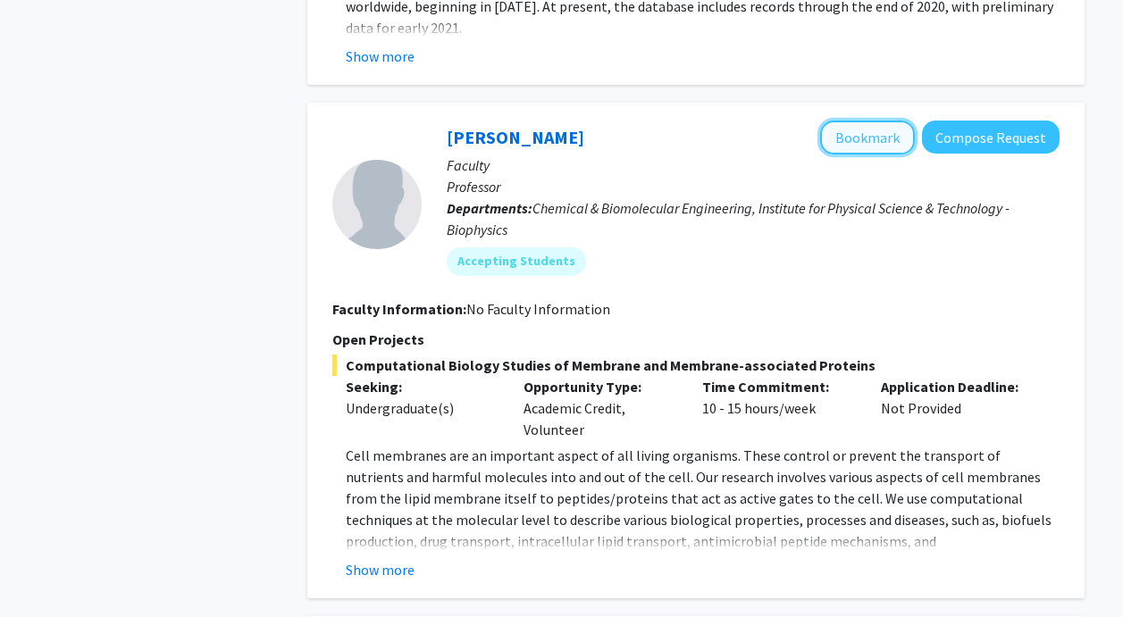
click at [873, 121] on button "Bookmark" at bounding box center [867, 138] width 95 height 34
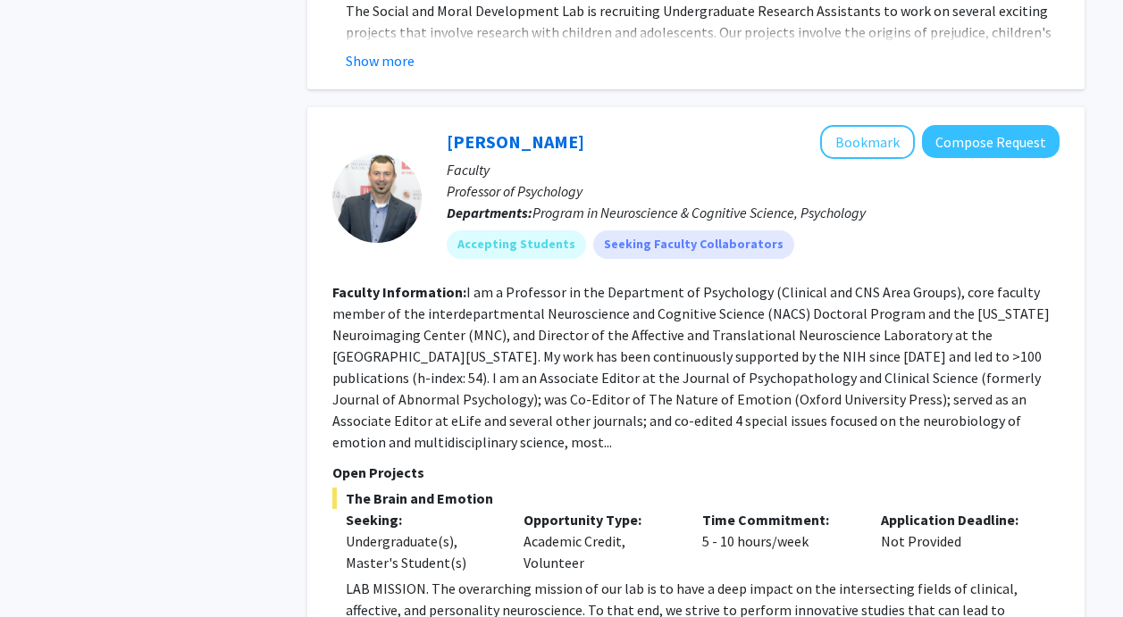
scroll to position [4751, 0]
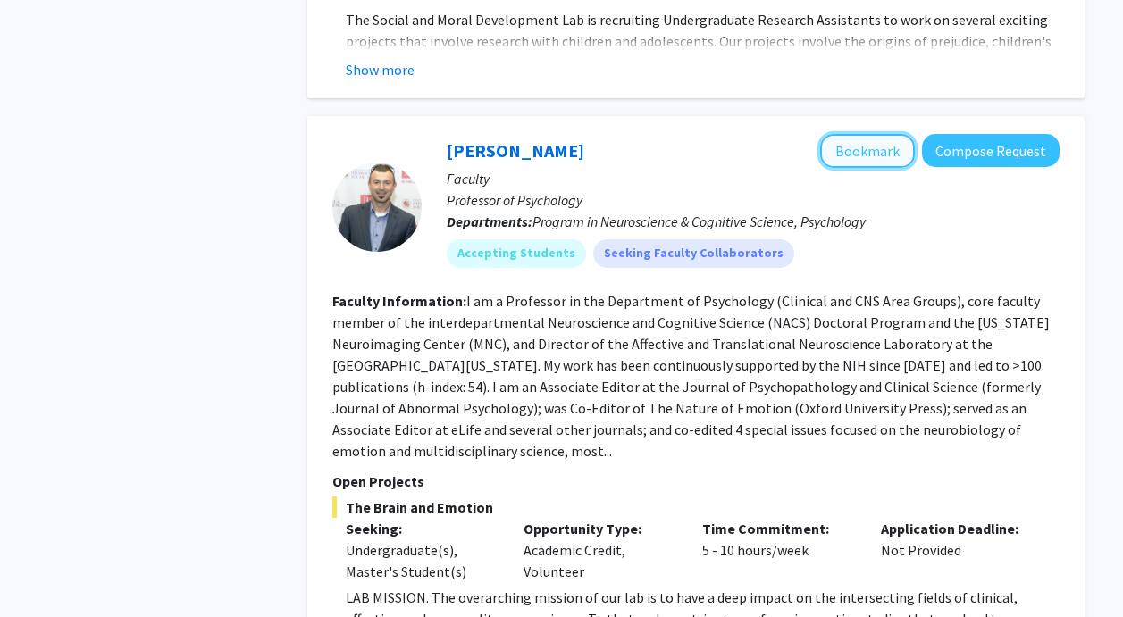
click at [850, 134] on button "Bookmark" at bounding box center [867, 151] width 95 height 34
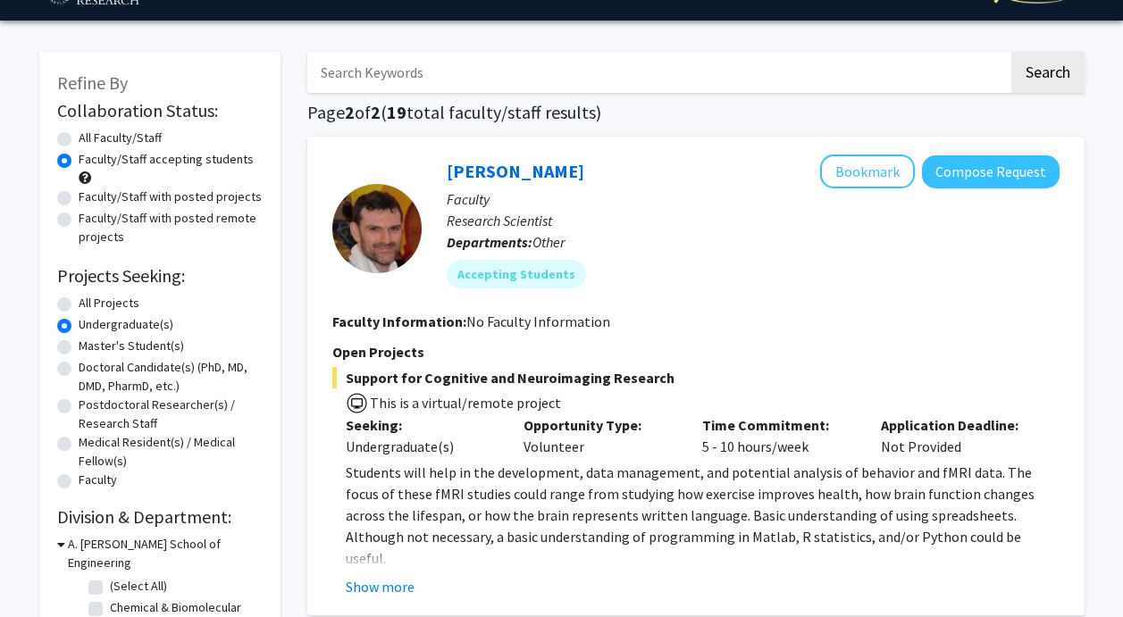
scroll to position [0, 0]
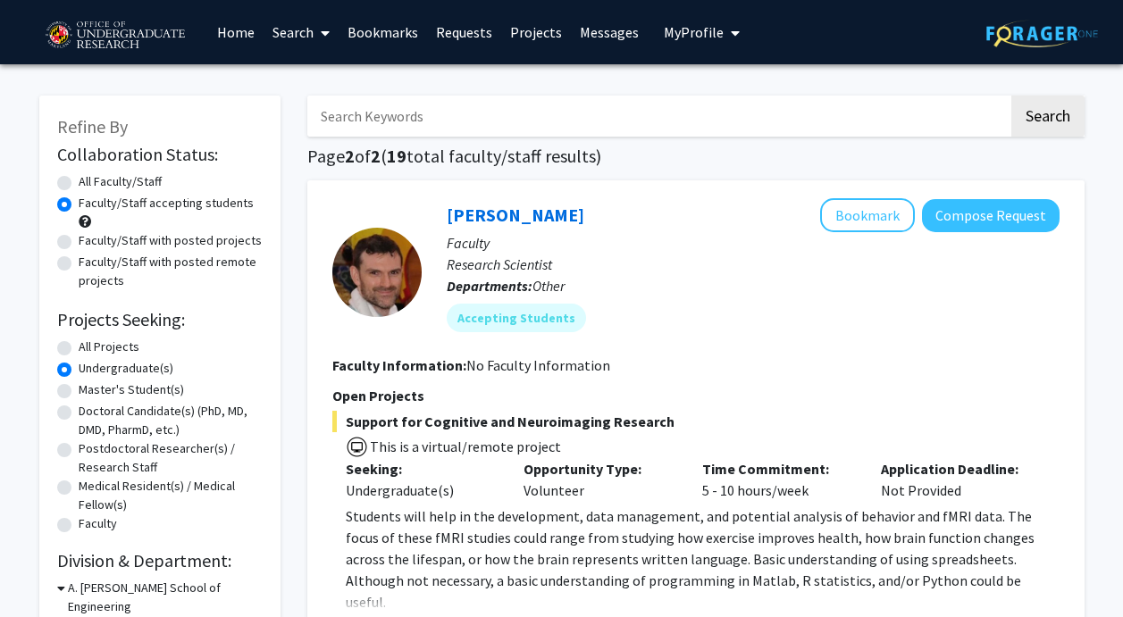
click at [237, 27] on link "Home" at bounding box center [235, 32] width 55 height 63
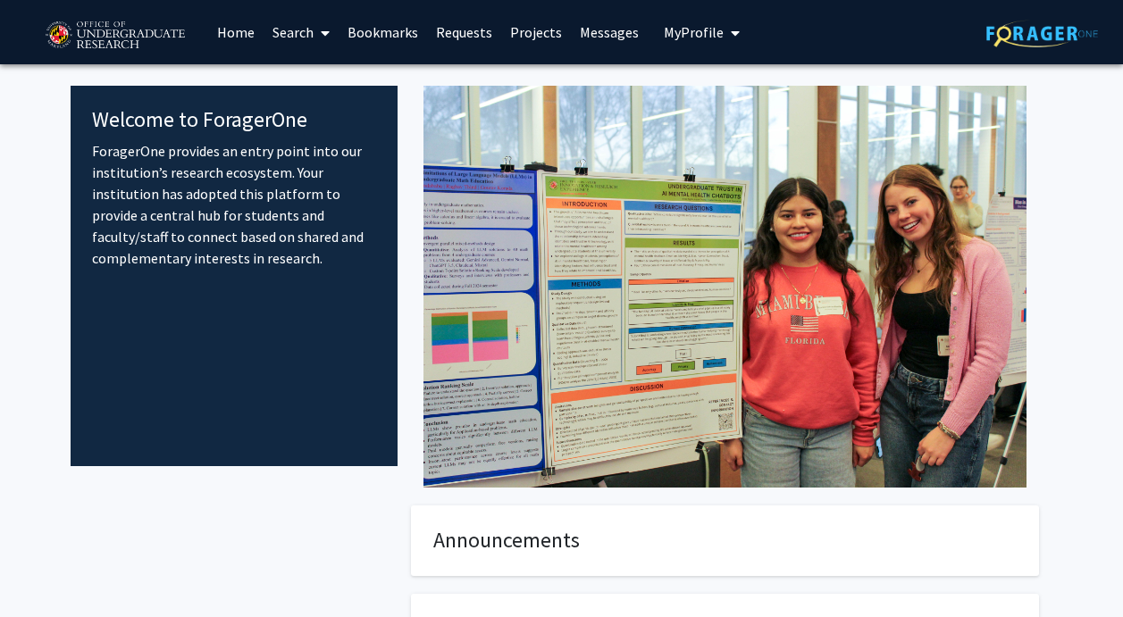
click at [691, 36] on span "My Profile" at bounding box center [694, 32] width 60 height 18
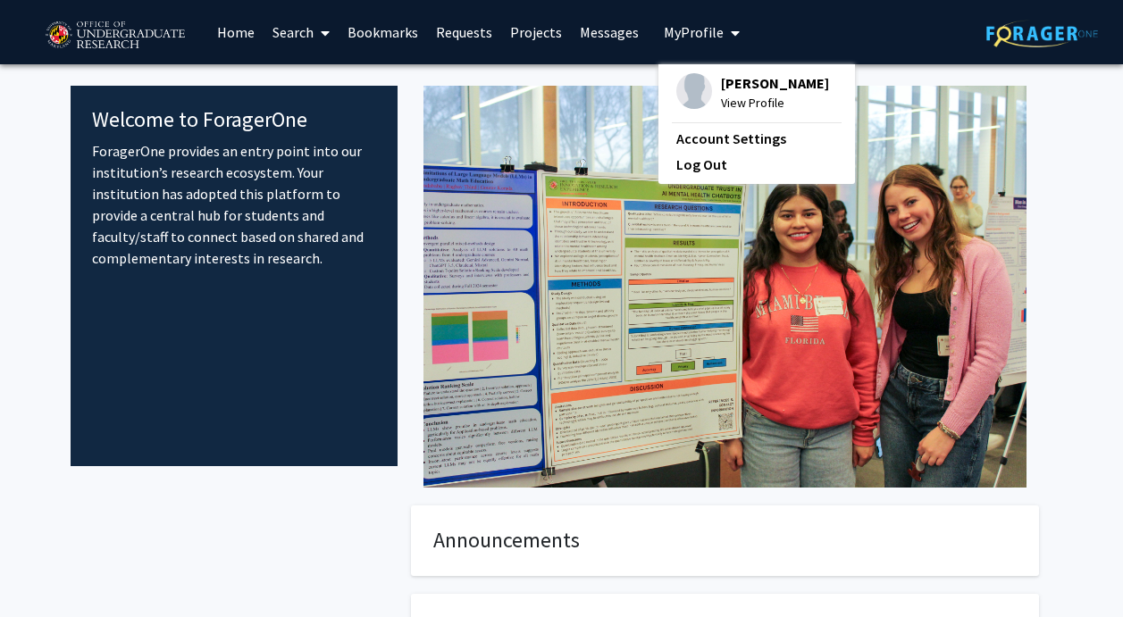
click at [721, 94] on span "View Profile" at bounding box center [775, 103] width 108 height 20
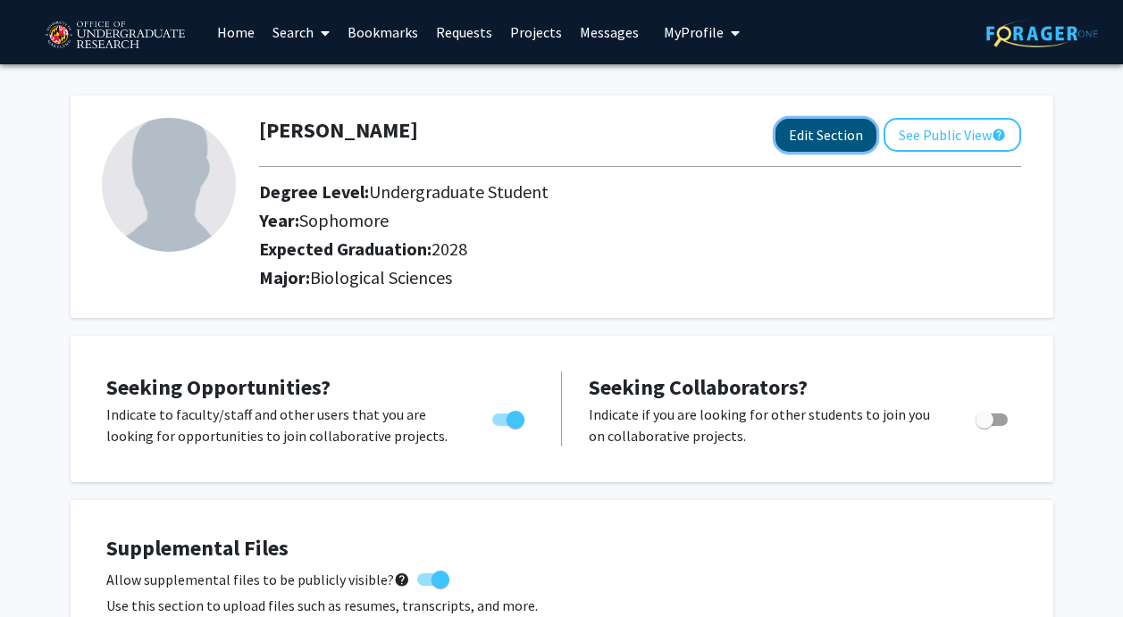
click at [836, 136] on button "Edit Section" at bounding box center [825, 135] width 101 height 33
select select "sophomore"
select select "2028"
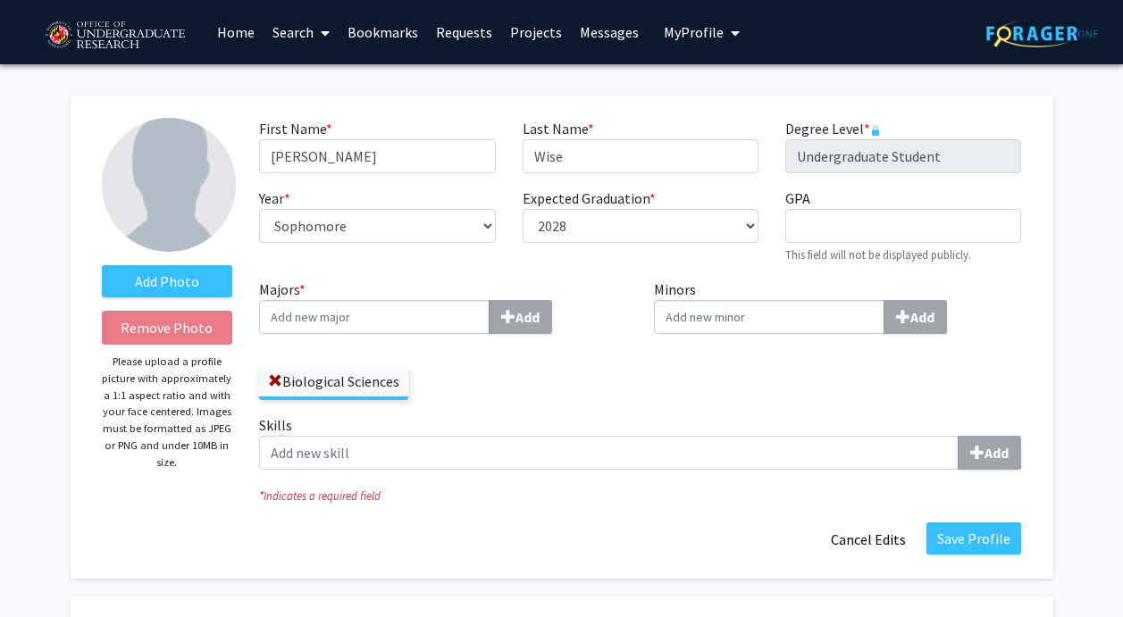
click at [149, 193] on img at bounding box center [169, 185] width 134 height 134
click at [167, 287] on label "Add Photo" at bounding box center [167, 281] width 131 height 32
click at [0, 0] on input "Add Photo" at bounding box center [0, 0] width 0 height 0
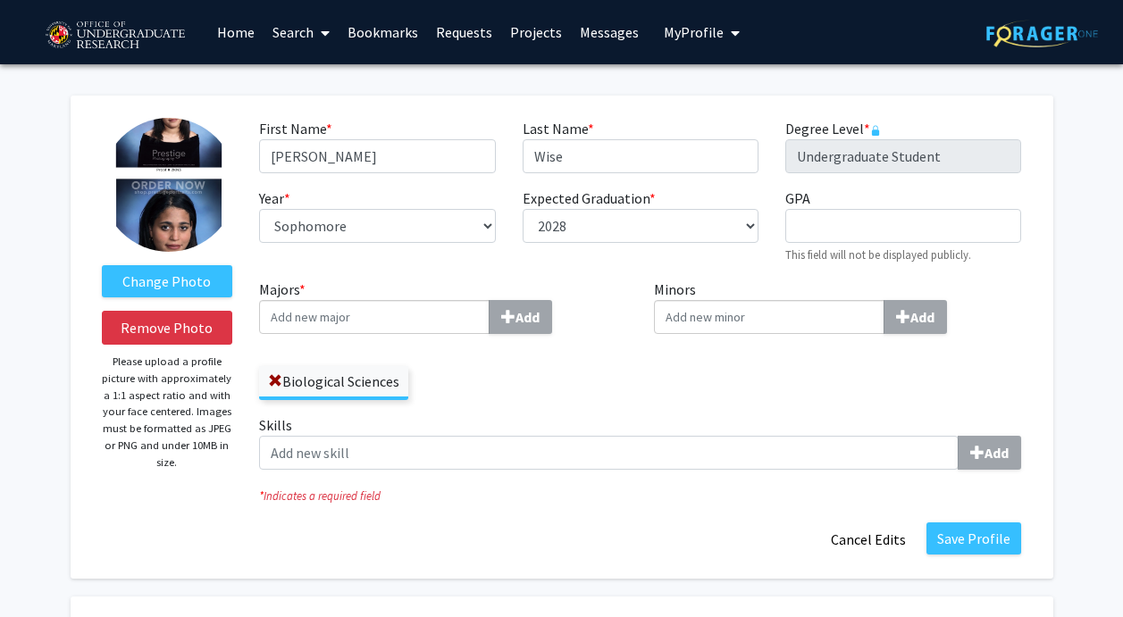
click at [184, 190] on img at bounding box center [169, 185] width 134 height 134
click at [167, 318] on button "Remove Photo" at bounding box center [167, 328] width 131 height 34
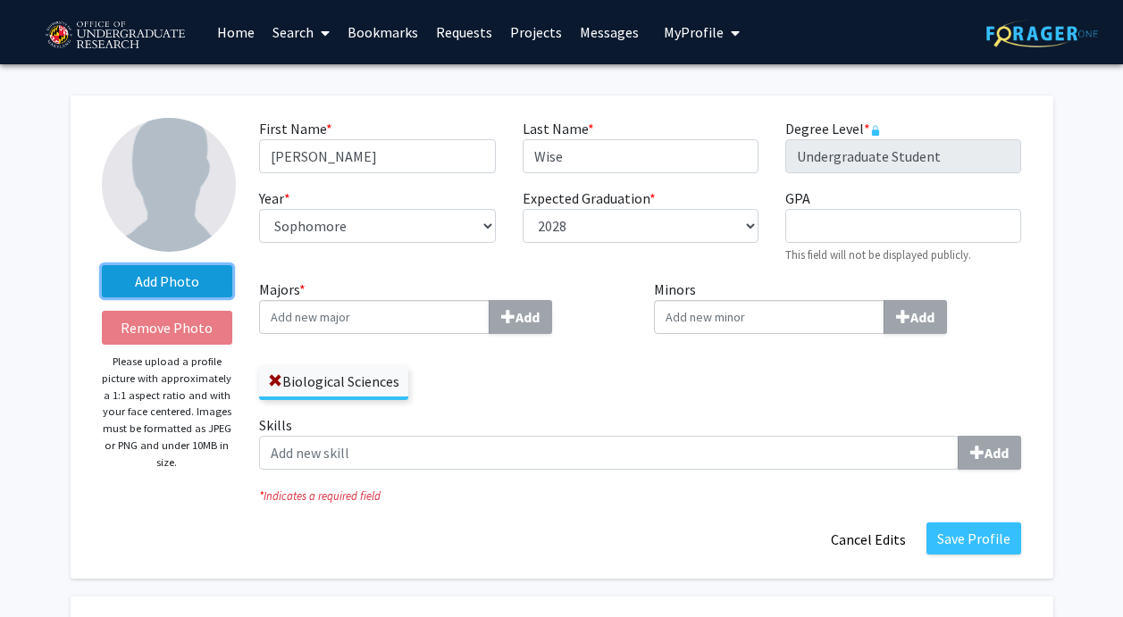
click at [222, 269] on label "Add Photo" at bounding box center [167, 281] width 131 height 32
click at [0, 0] on input "Add Photo" at bounding box center [0, 0] width 0 height 0
click at [138, 282] on label "Add Photo" at bounding box center [167, 281] width 131 height 32
click at [0, 0] on input "Add Photo" at bounding box center [0, 0] width 0 height 0
click at [200, 292] on label "Add Photo" at bounding box center [167, 281] width 131 height 32
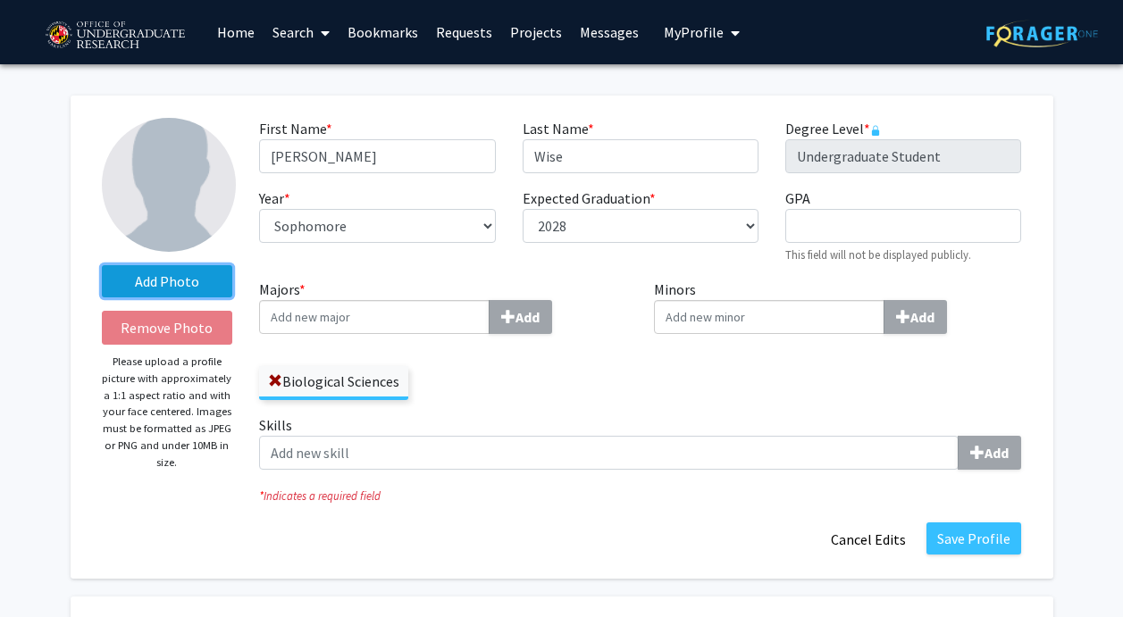
click at [0, 0] on input "Add Photo" at bounding box center [0, 0] width 0 height 0
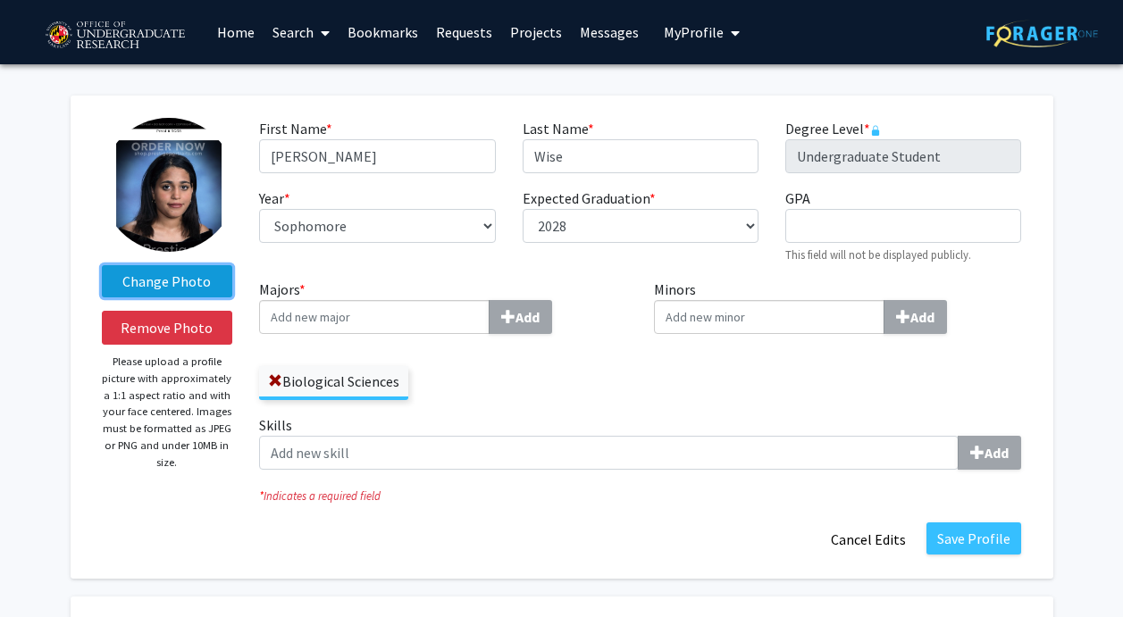
click at [208, 282] on label "Change Photo" at bounding box center [167, 281] width 131 height 32
click at [0, 0] on input "Change Photo" at bounding box center [0, 0] width 0 height 0
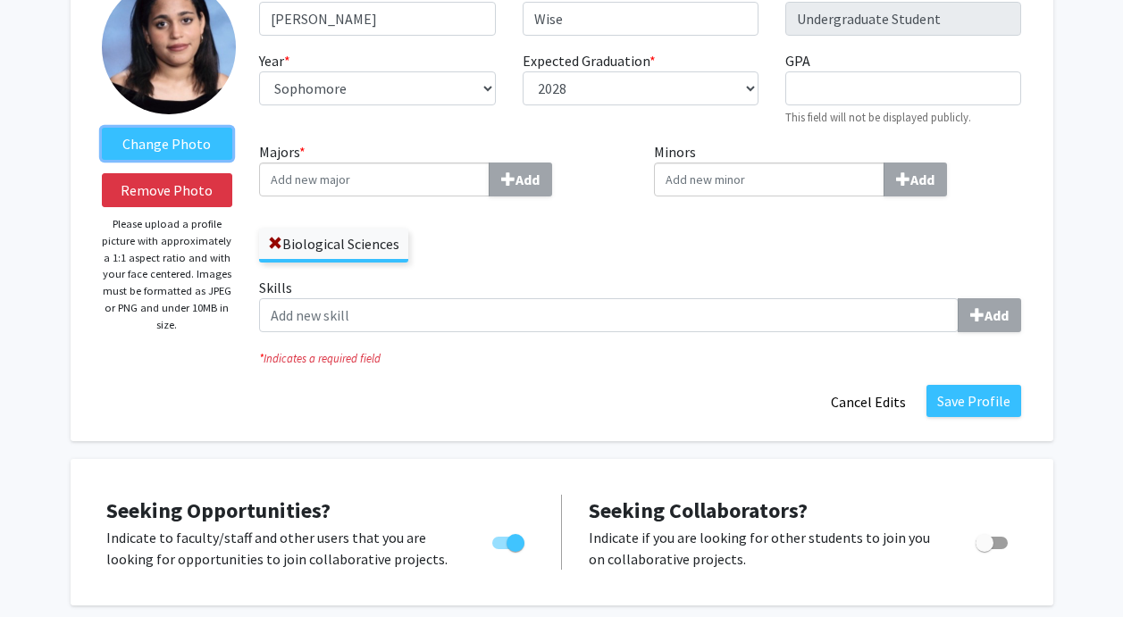
scroll to position [139, 0]
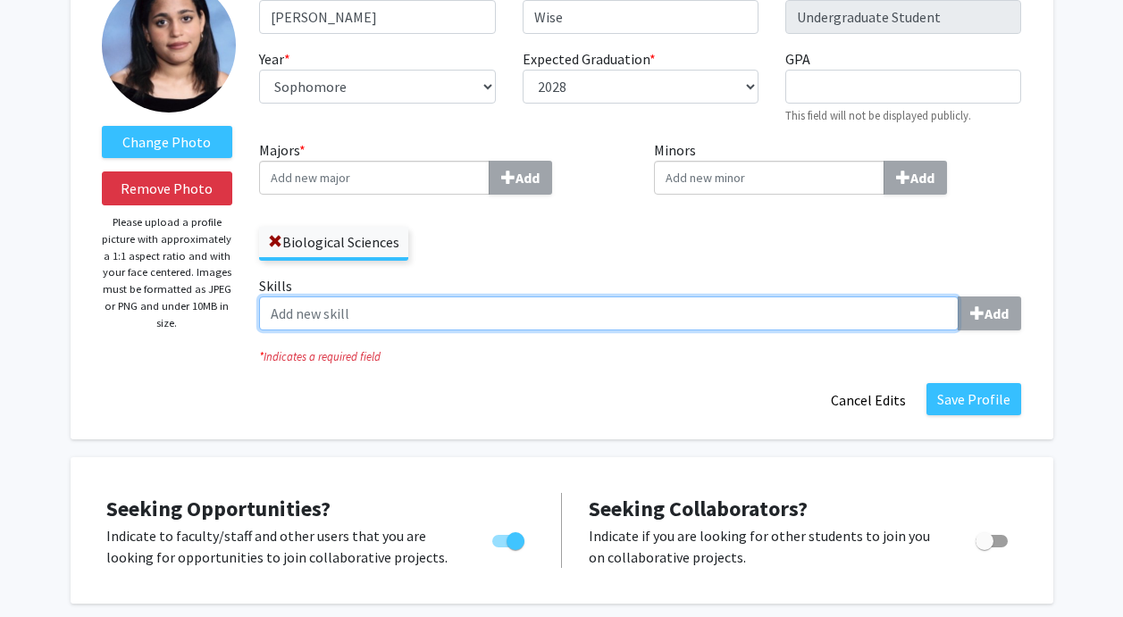
click at [296, 310] on input "Skills Add" at bounding box center [608, 314] width 699 height 34
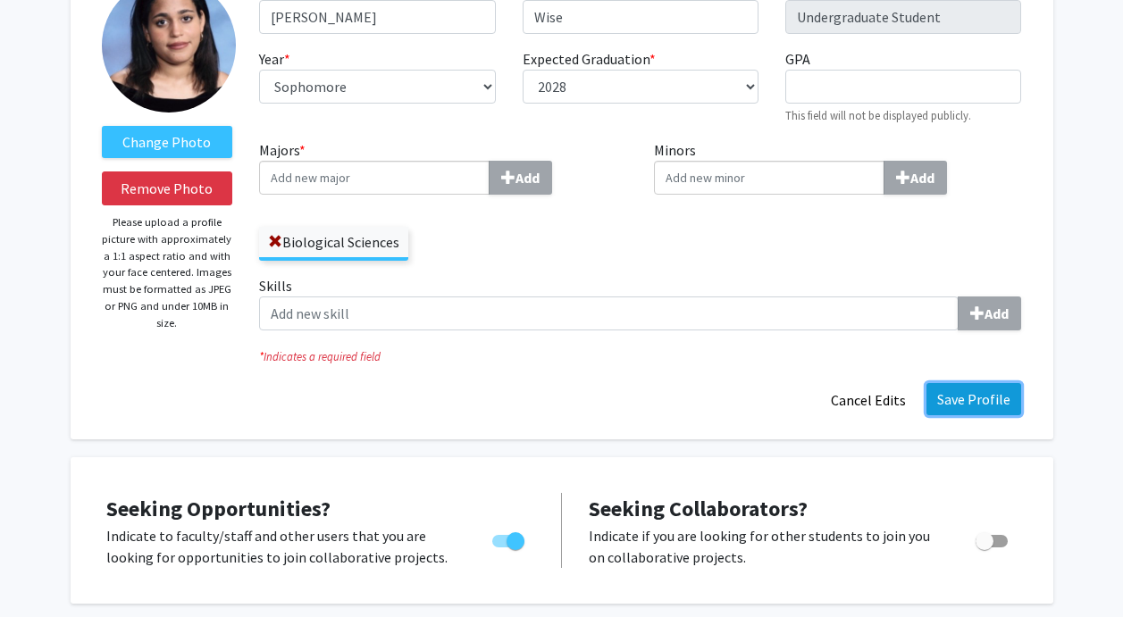
click at [973, 403] on button "Save Profile" at bounding box center [973, 399] width 95 height 32
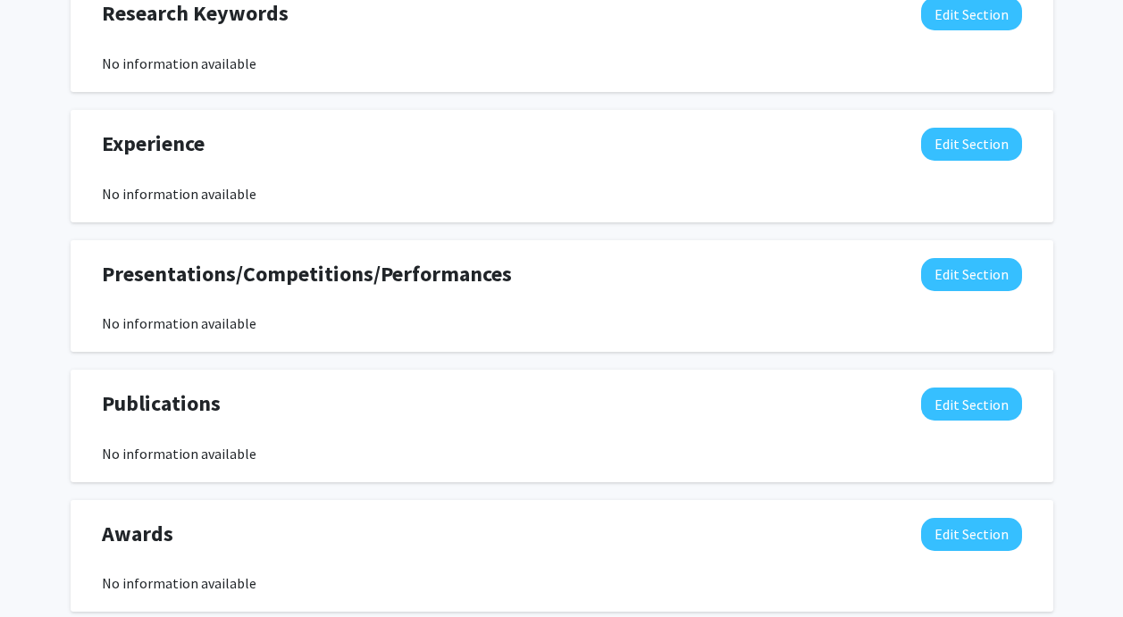
scroll to position [1059, 0]
